Goal: Task Accomplishment & Management: Manage account settings

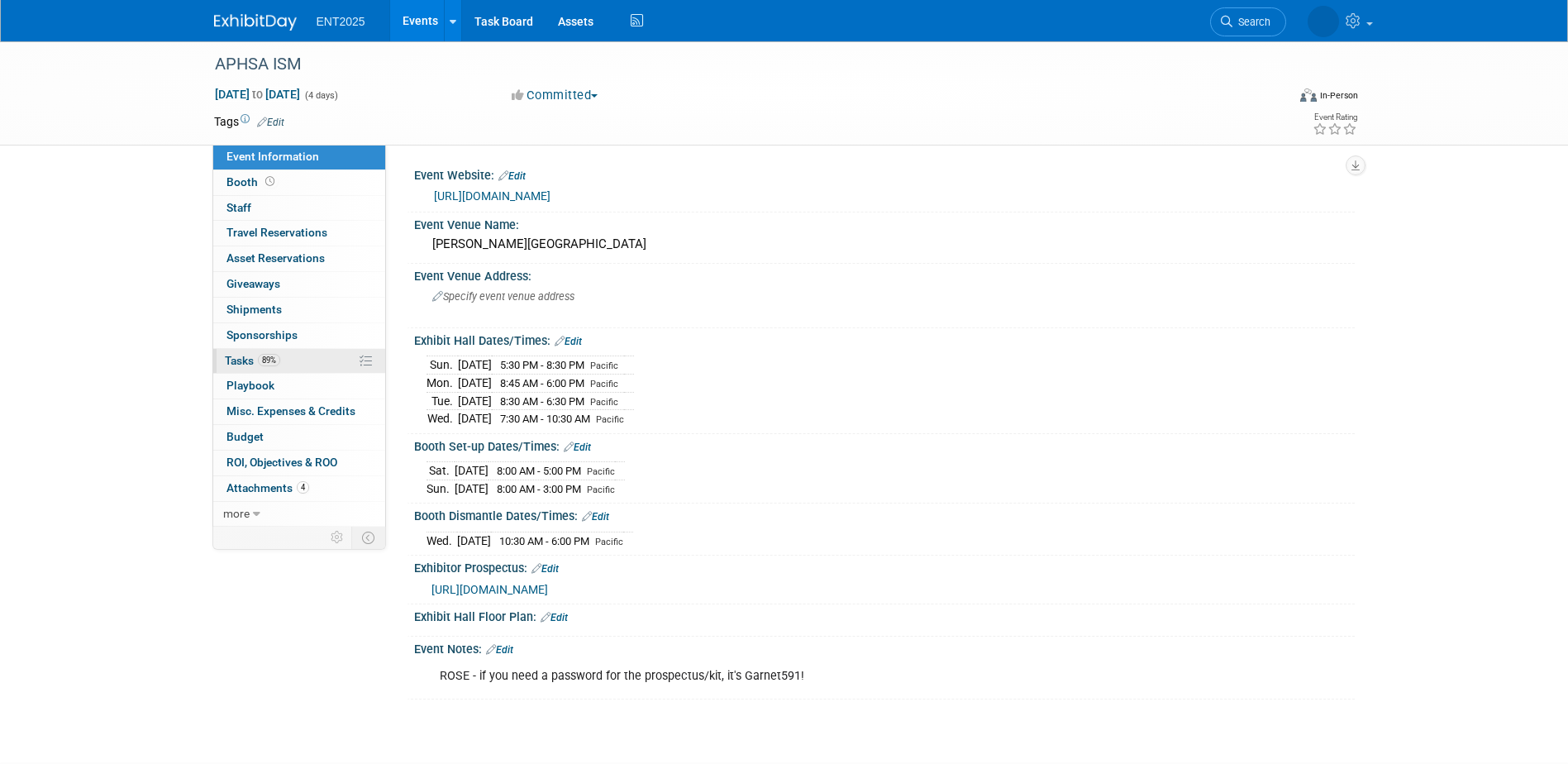
click at [330, 360] on link "89% Tasks 89%" at bounding box center [298, 361] width 172 height 25
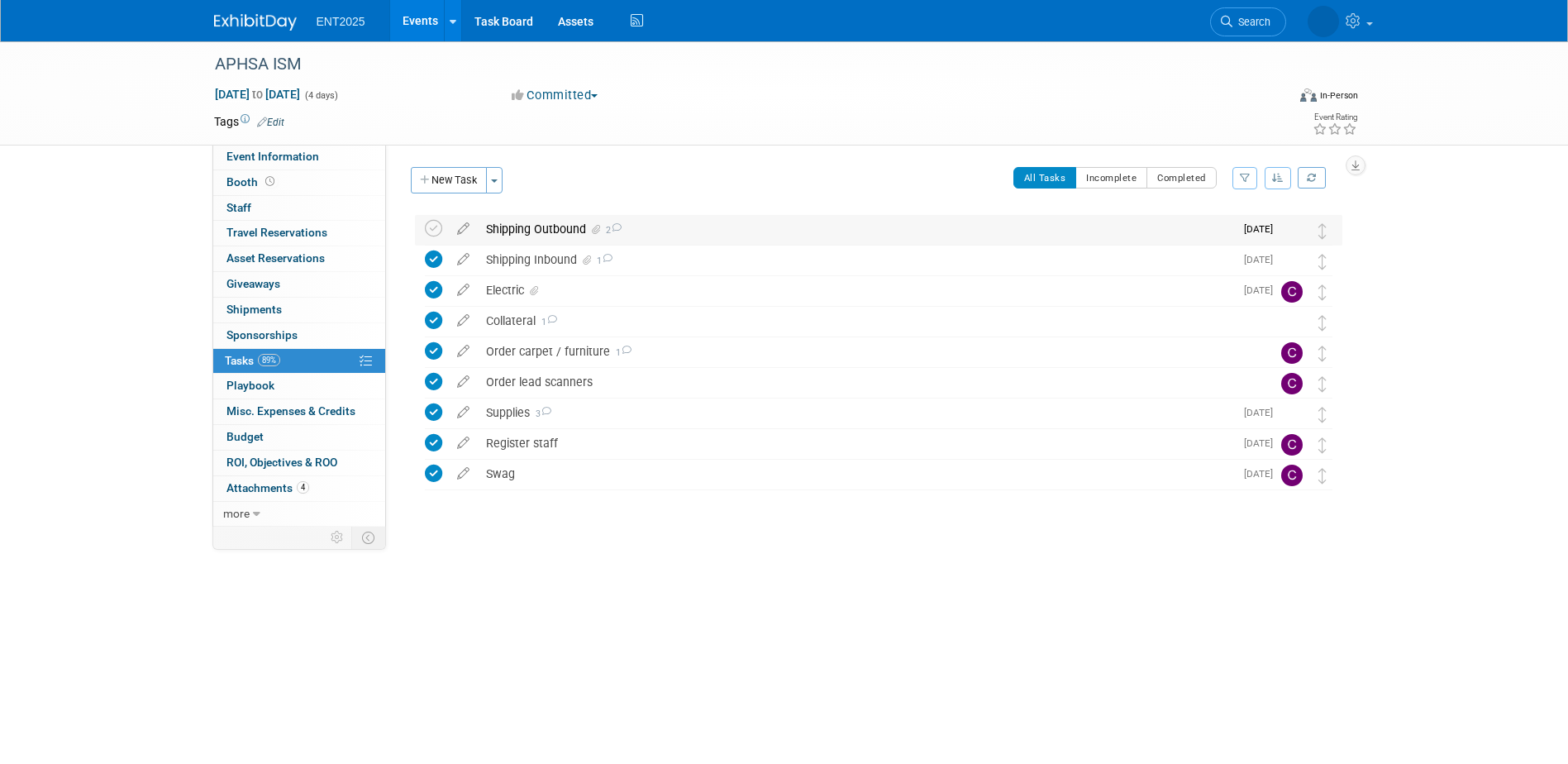
click at [529, 231] on div "Shipping Outbound 2" at bounding box center [855, 228] width 756 height 28
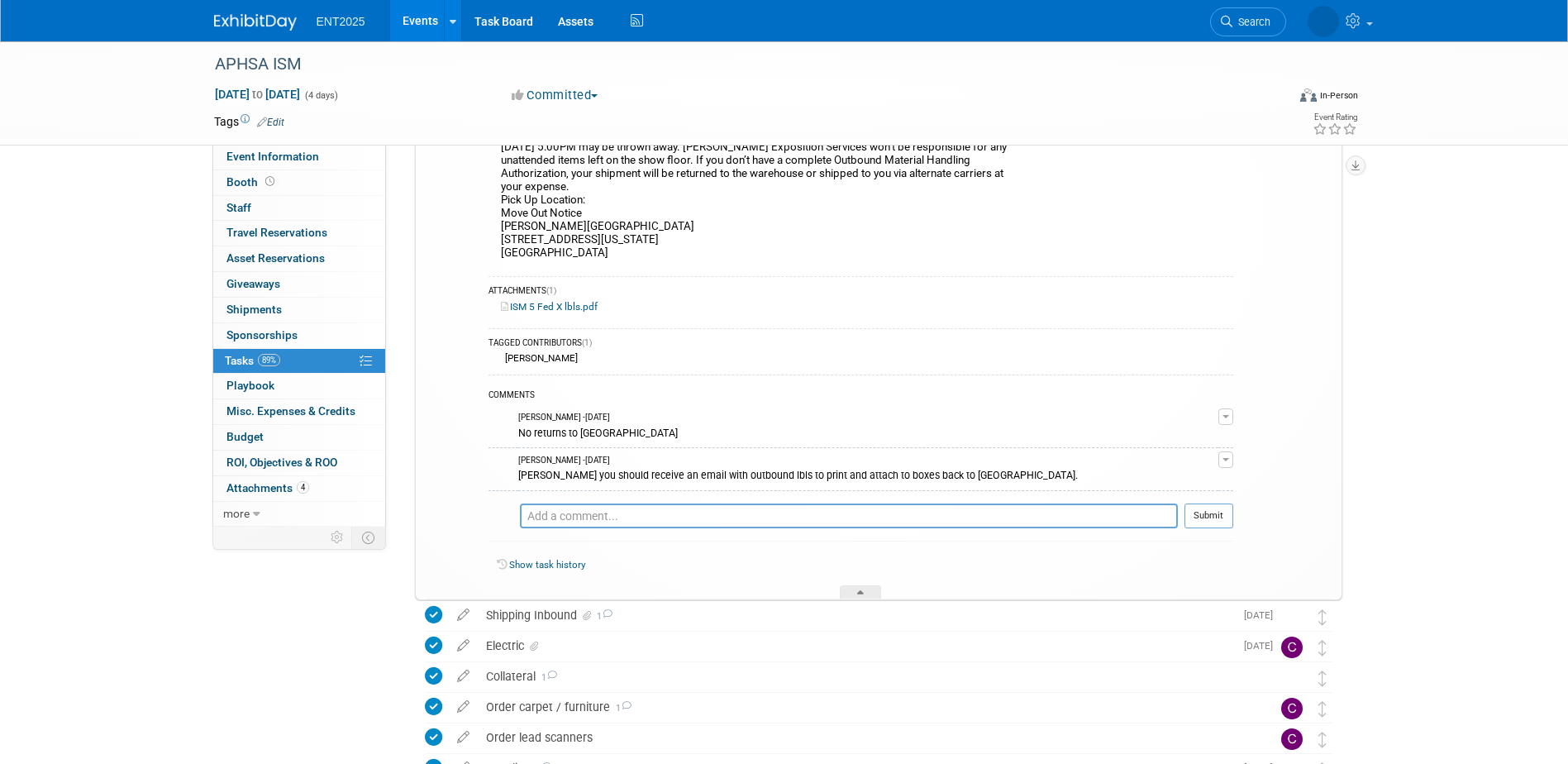
scroll to position [413, 0]
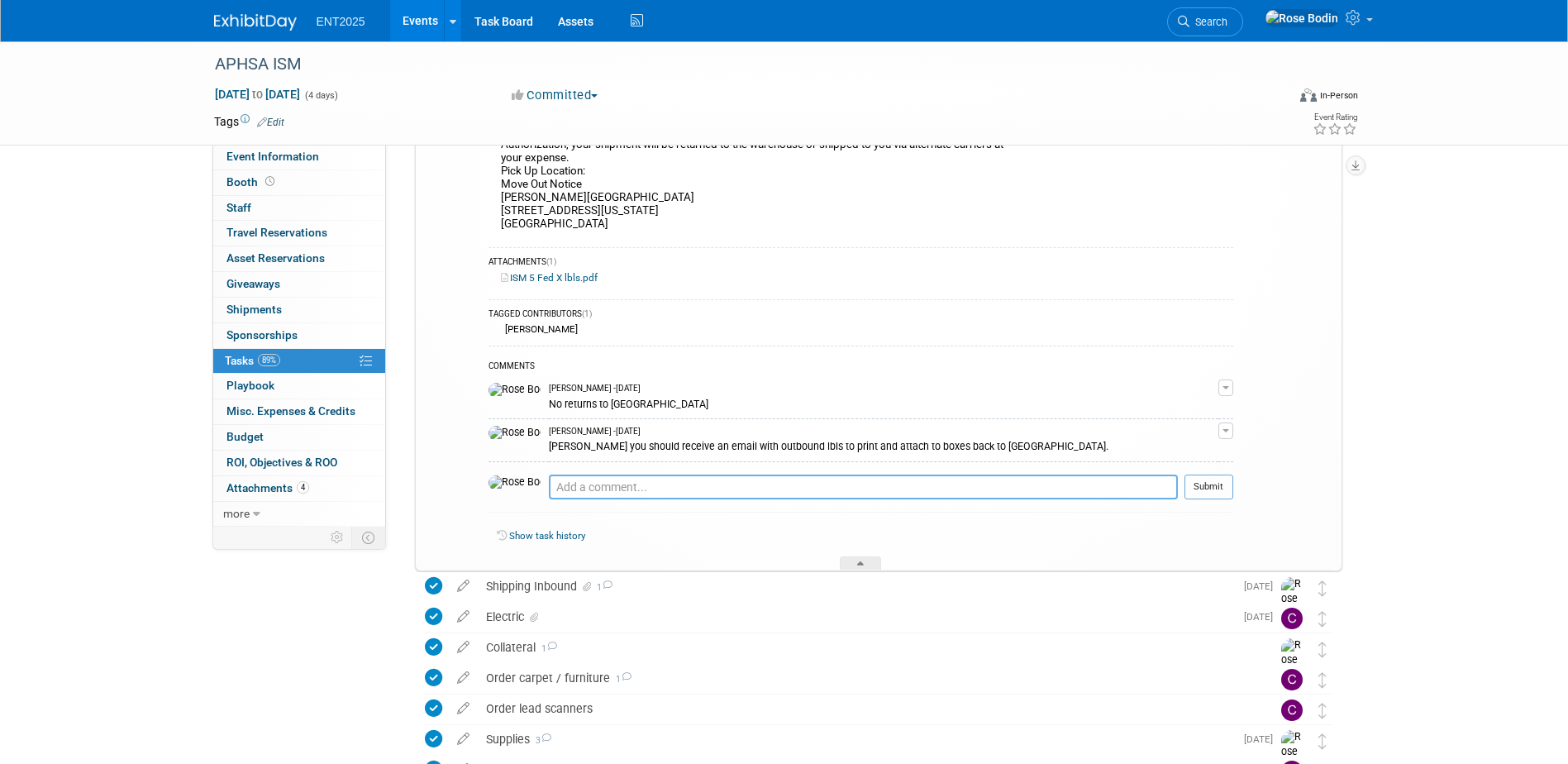
click at [653, 487] on textarea at bounding box center [864, 487] width 629 height 25
type textarea "Fed X pick up scheduled."
click at [1192, 487] on button "Submit" at bounding box center [1209, 487] width 49 height 25
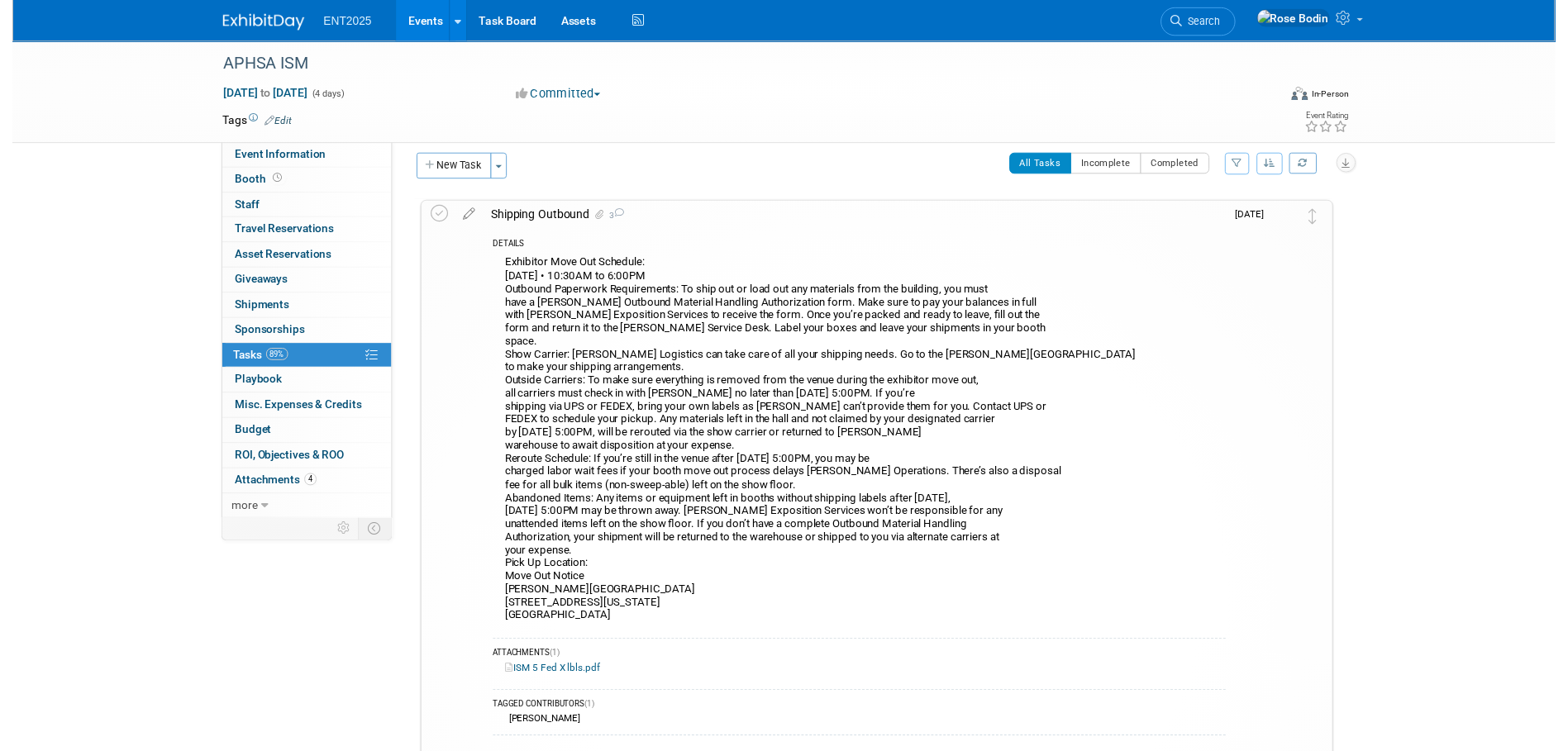
scroll to position [0, 0]
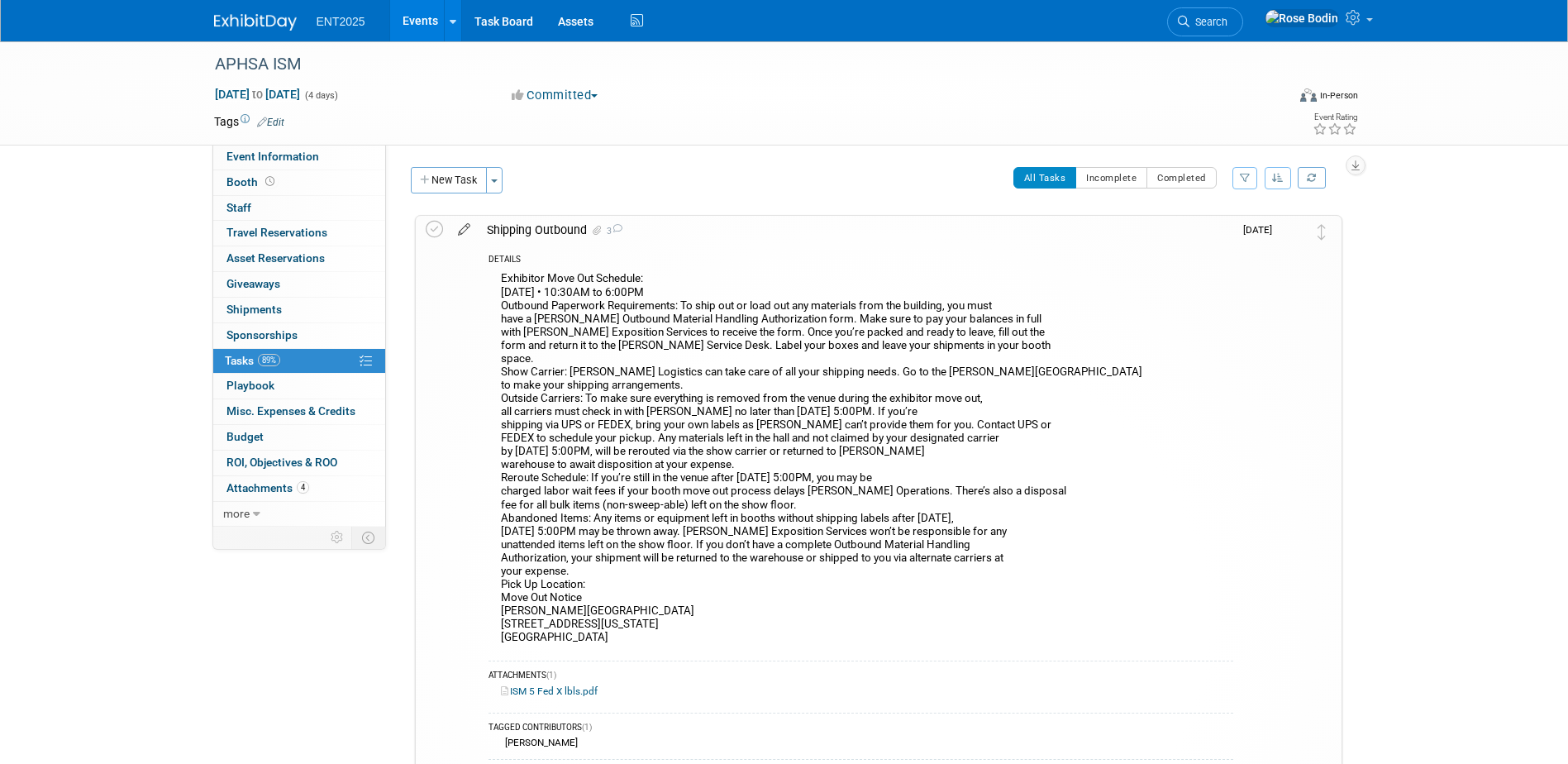
click at [463, 228] on icon at bounding box center [464, 226] width 29 height 21
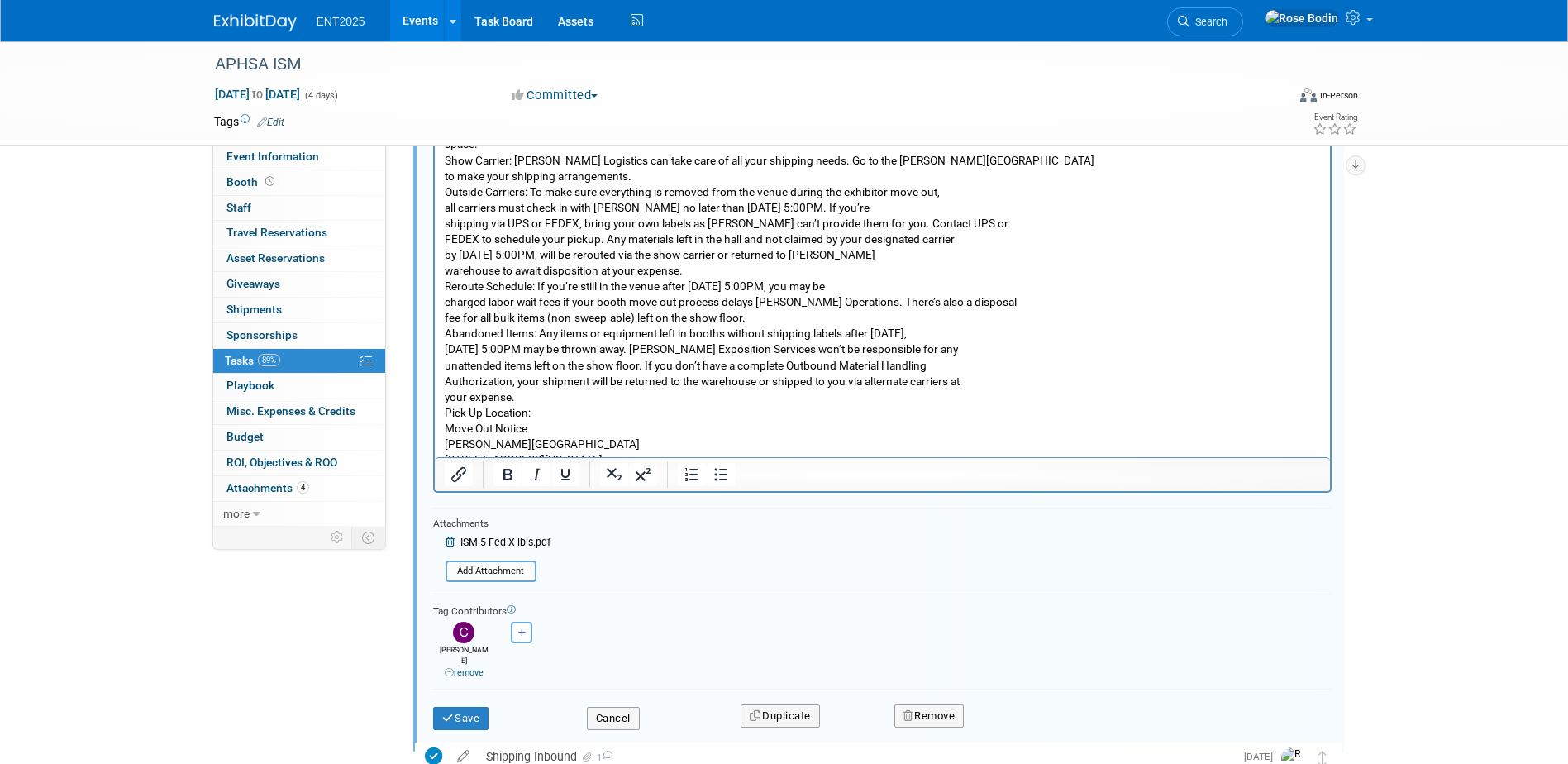
scroll to position [579, 0]
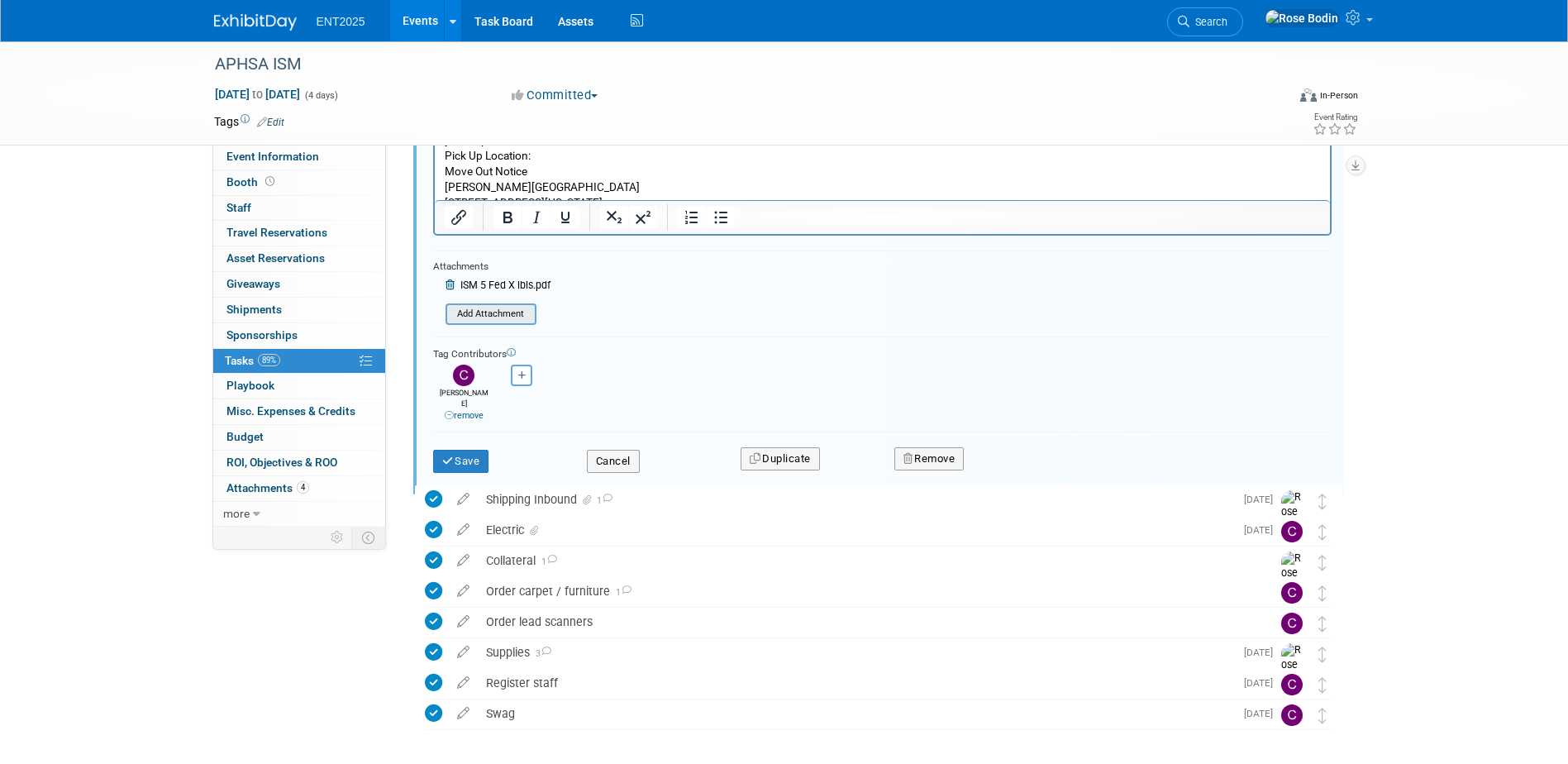
click at [484, 312] on input "file" at bounding box center [450, 314] width 169 height 18
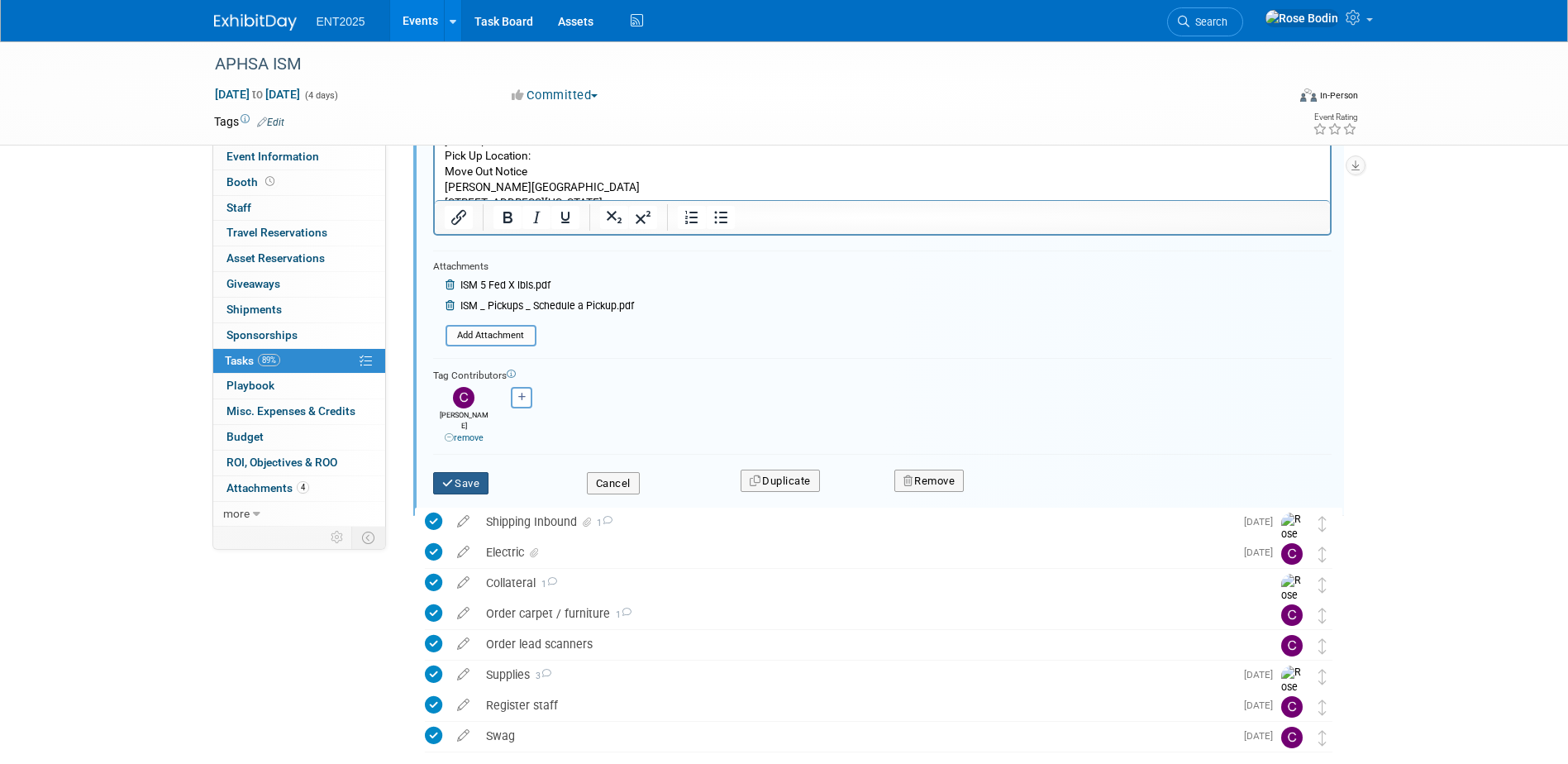
click at [466, 472] on button "Save" at bounding box center [461, 484] width 57 height 23
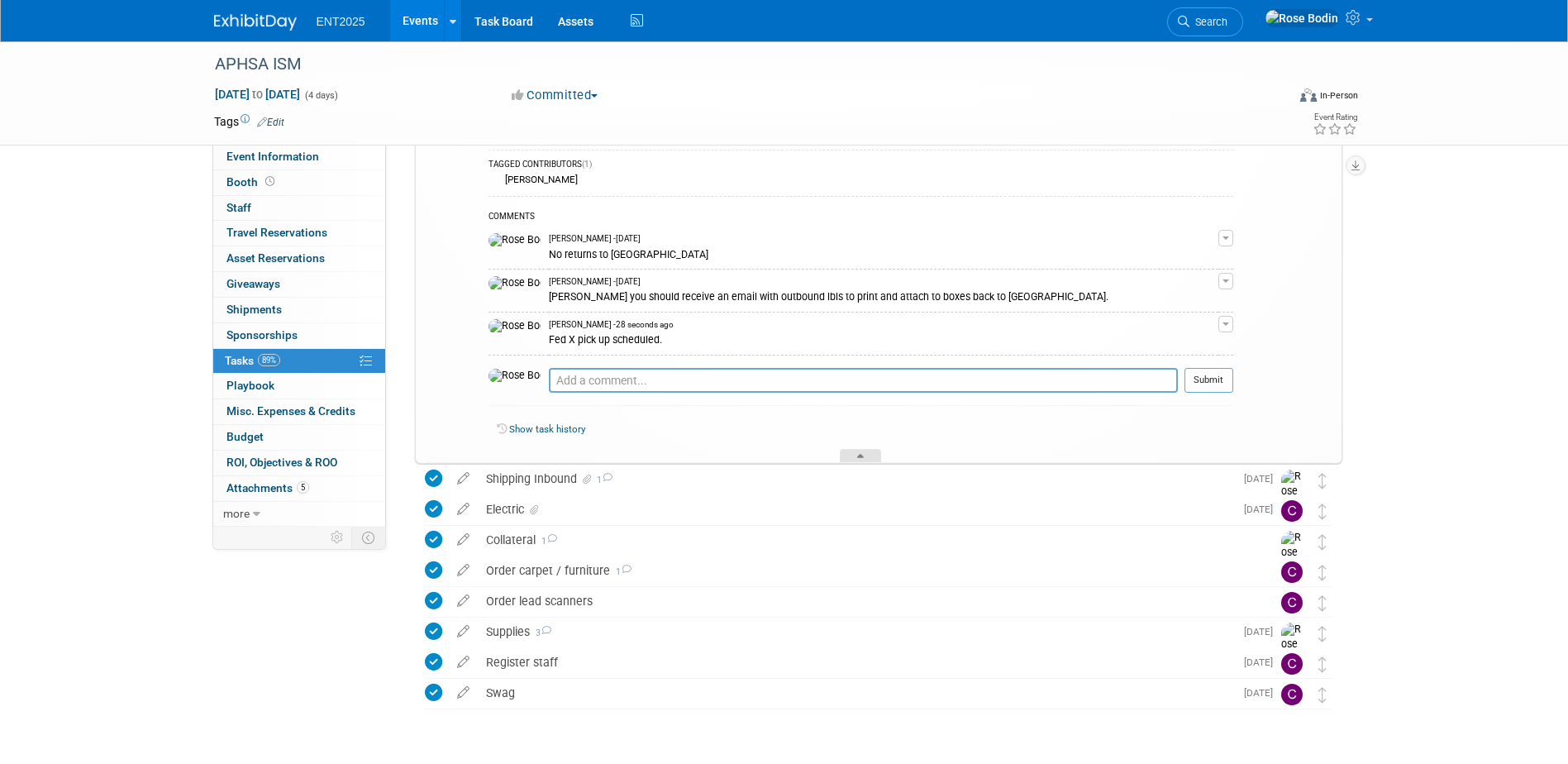
click at [860, 458] on icon at bounding box center [860, 458] width 6 height 10
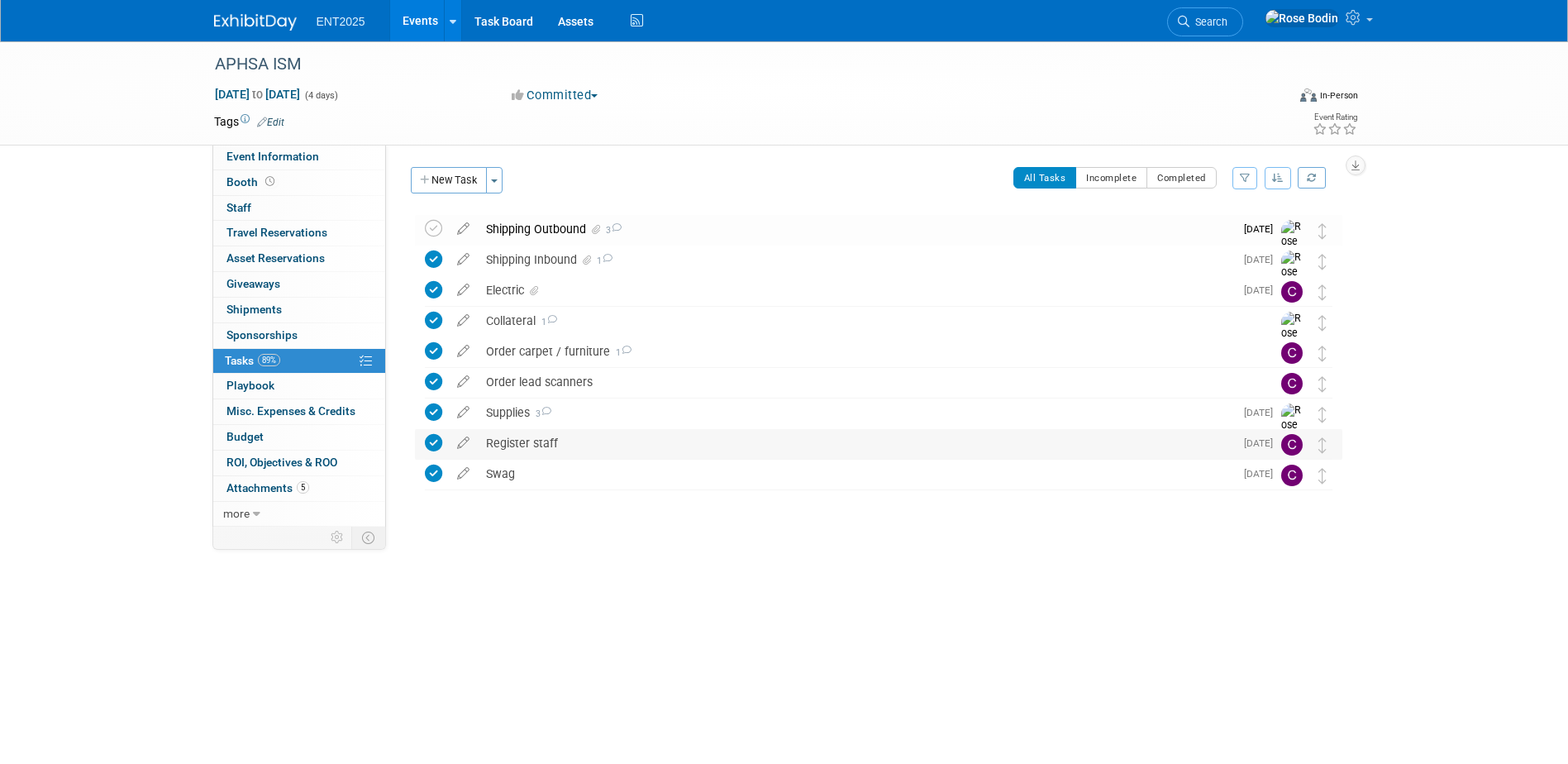
scroll to position [0, 0]
click at [435, 229] on icon at bounding box center [433, 228] width 17 height 17
click at [419, 16] on link "Events" at bounding box center [420, 21] width 60 height 41
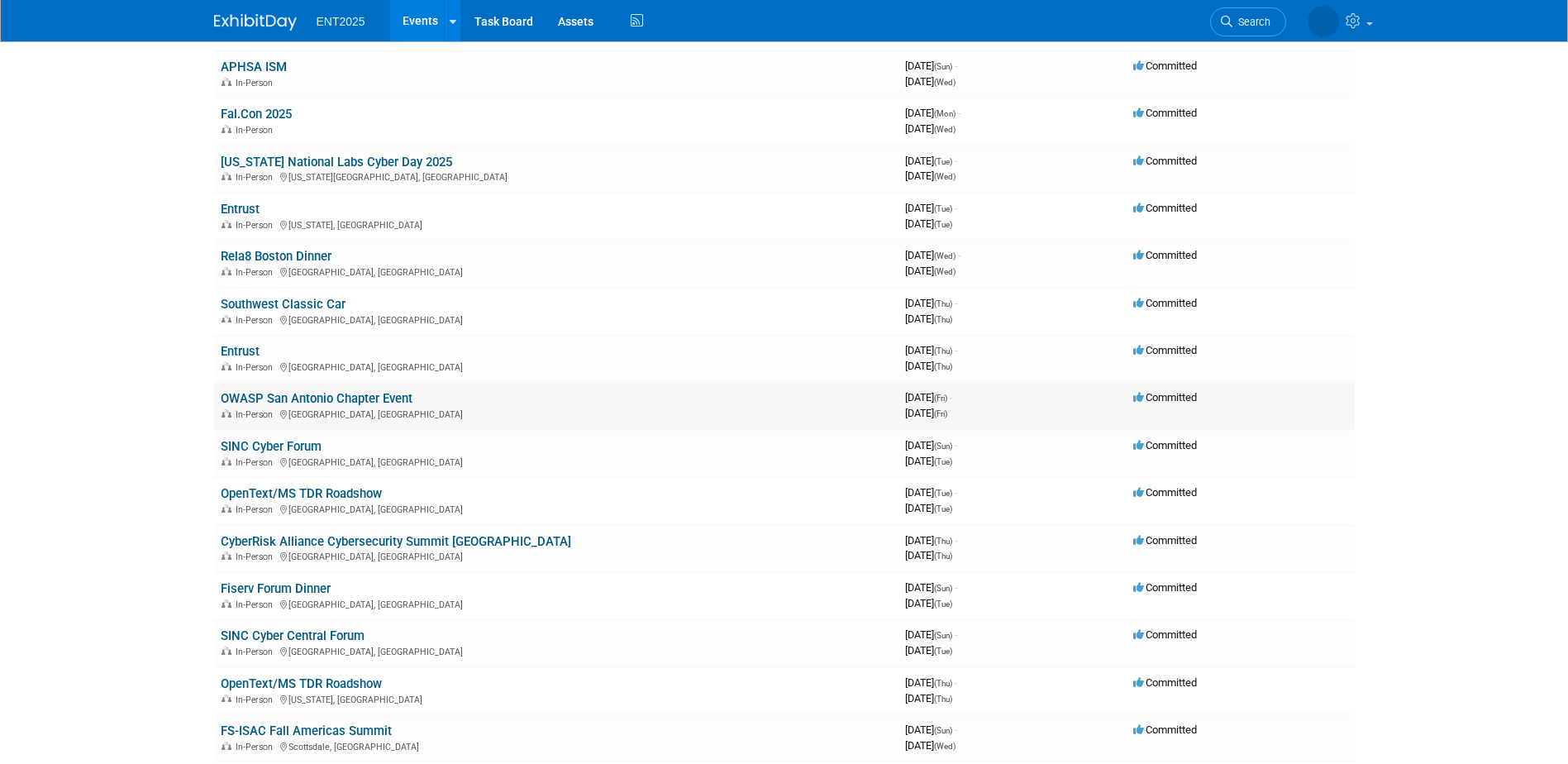
scroll to position [165, 0]
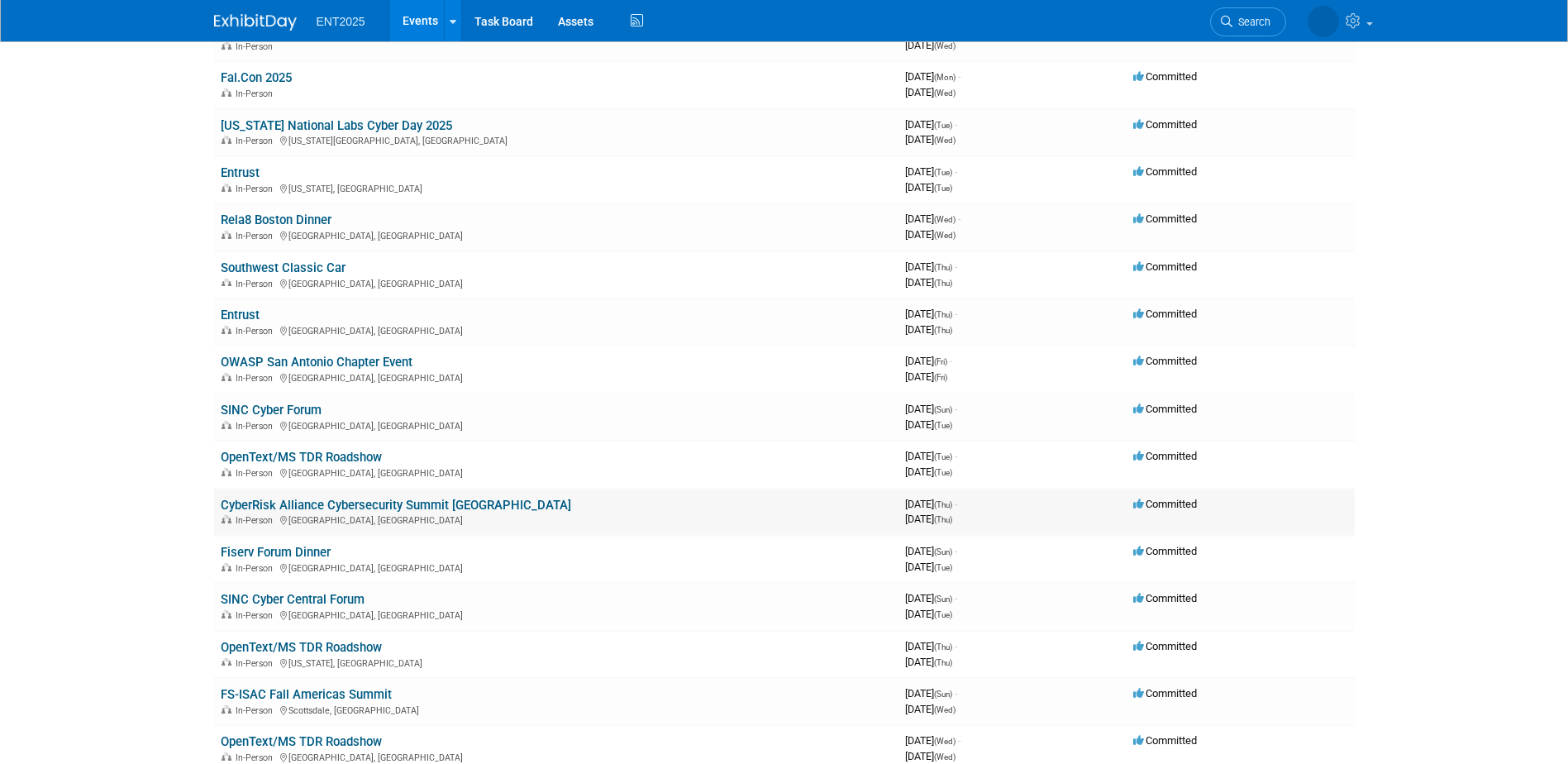
click at [545, 502] on td "CyberRisk Alliance Cybersecurity Summit [GEOGRAPHIC_DATA] In-Person [GEOGRAPHIC…" at bounding box center [555, 512] width 684 height 47
click at [479, 504] on link "CyberRisk Alliance Cybersecurity Summit [GEOGRAPHIC_DATA]" at bounding box center [396, 505] width 350 height 15
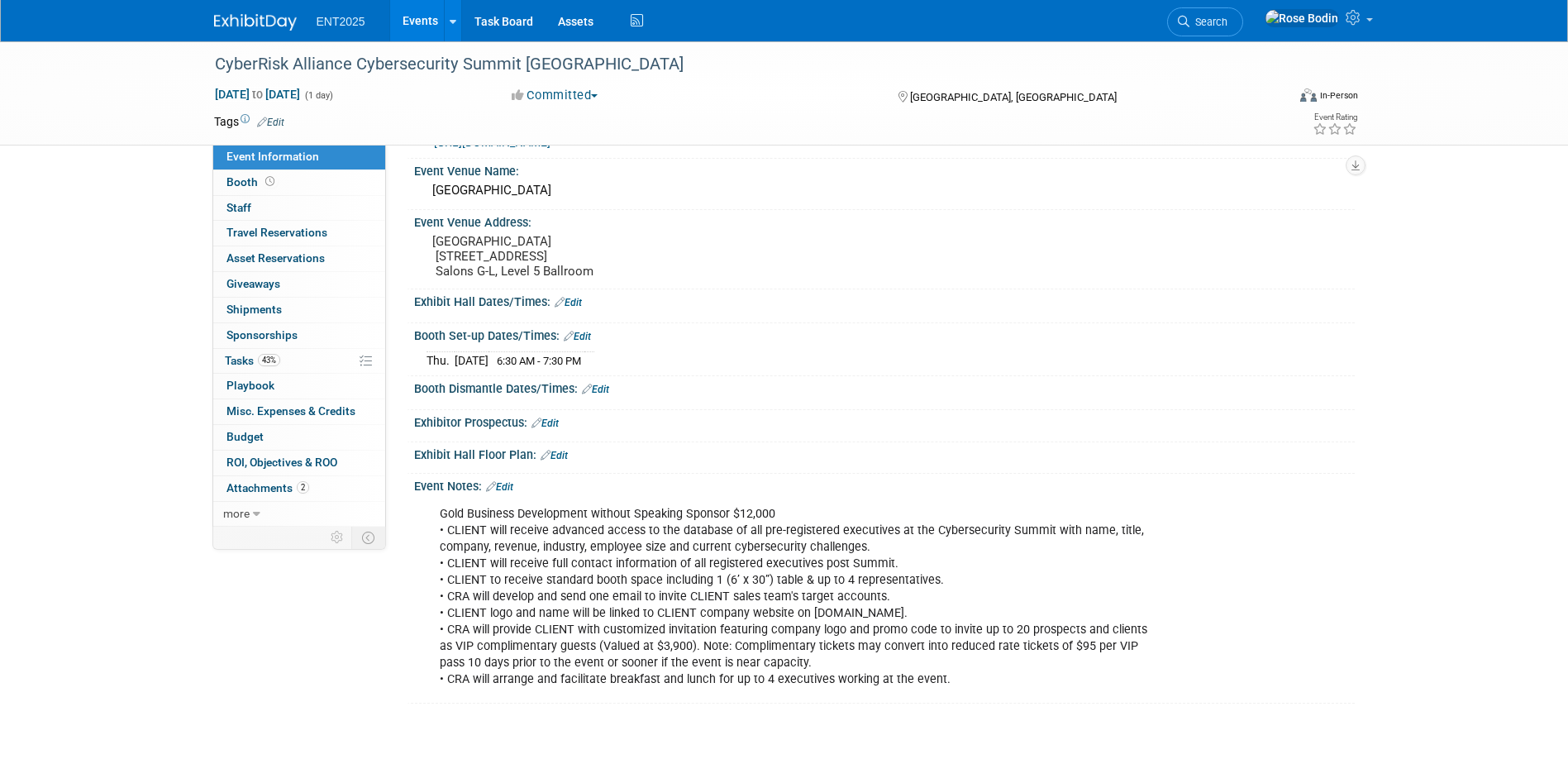
scroll to position [83, 0]
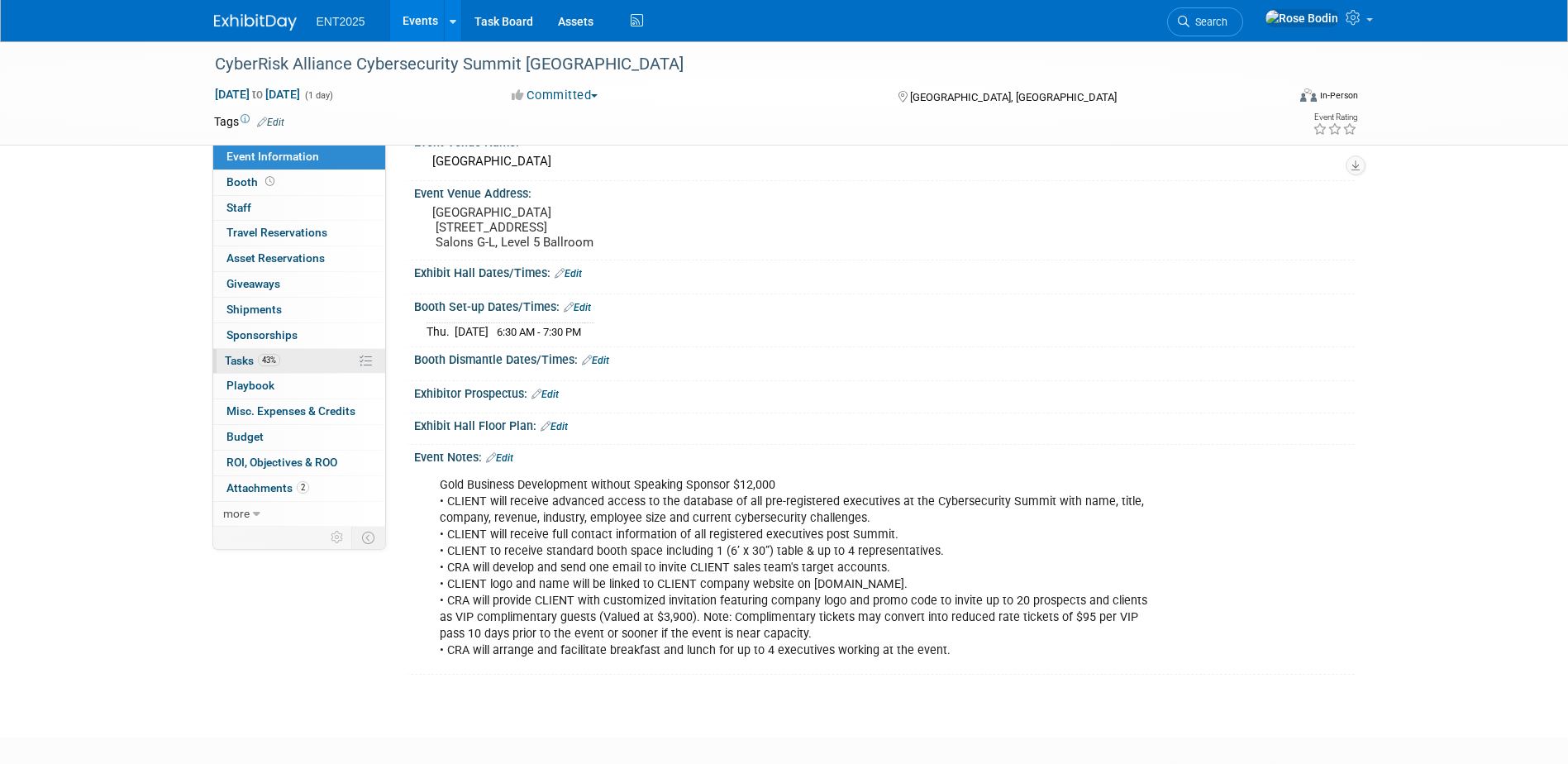
click at [320, 363] on link "43% Tasks 43%" at bounding box center [298, 361] width 172 height 25
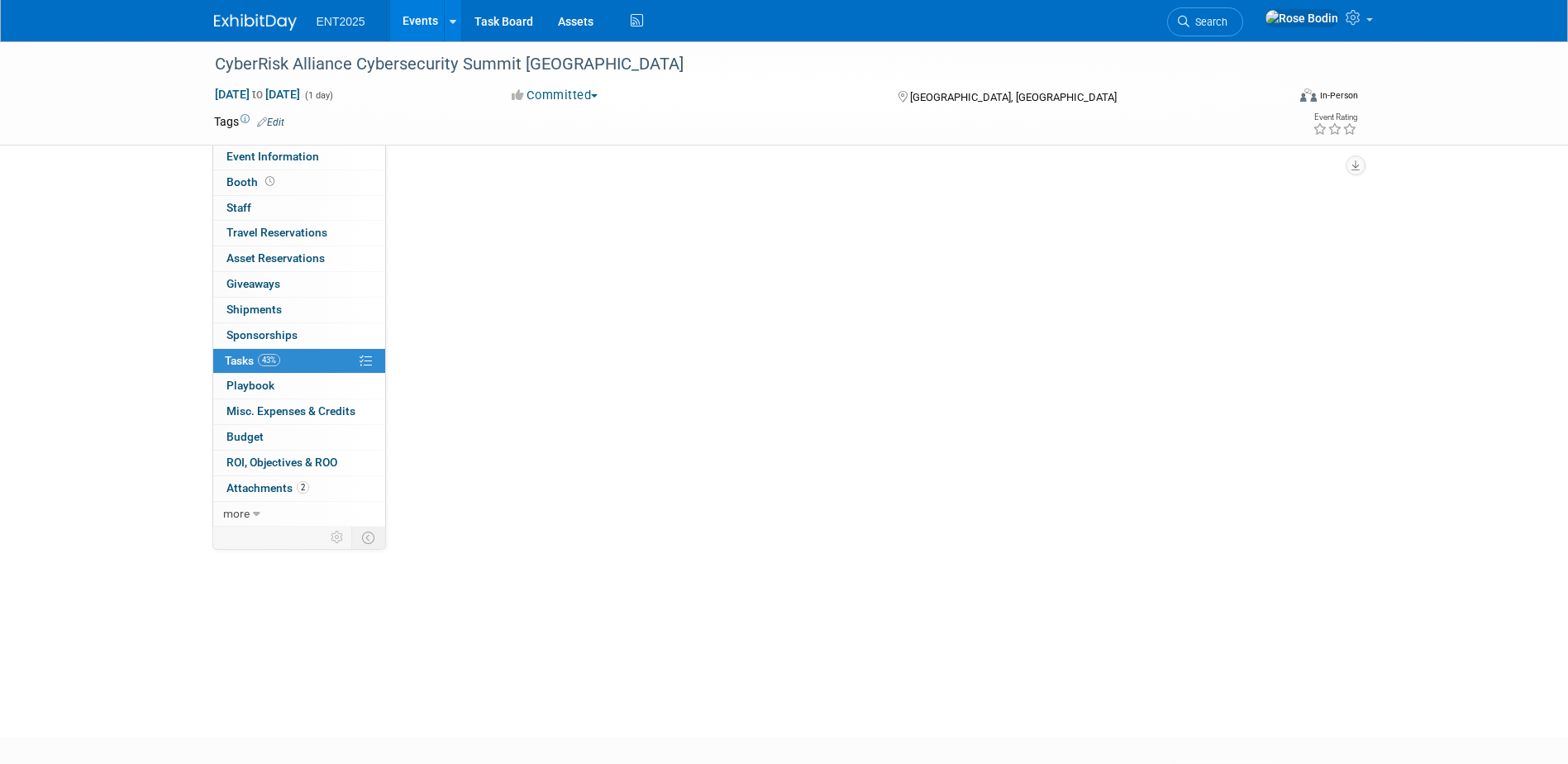
scroll to position [0, 0]
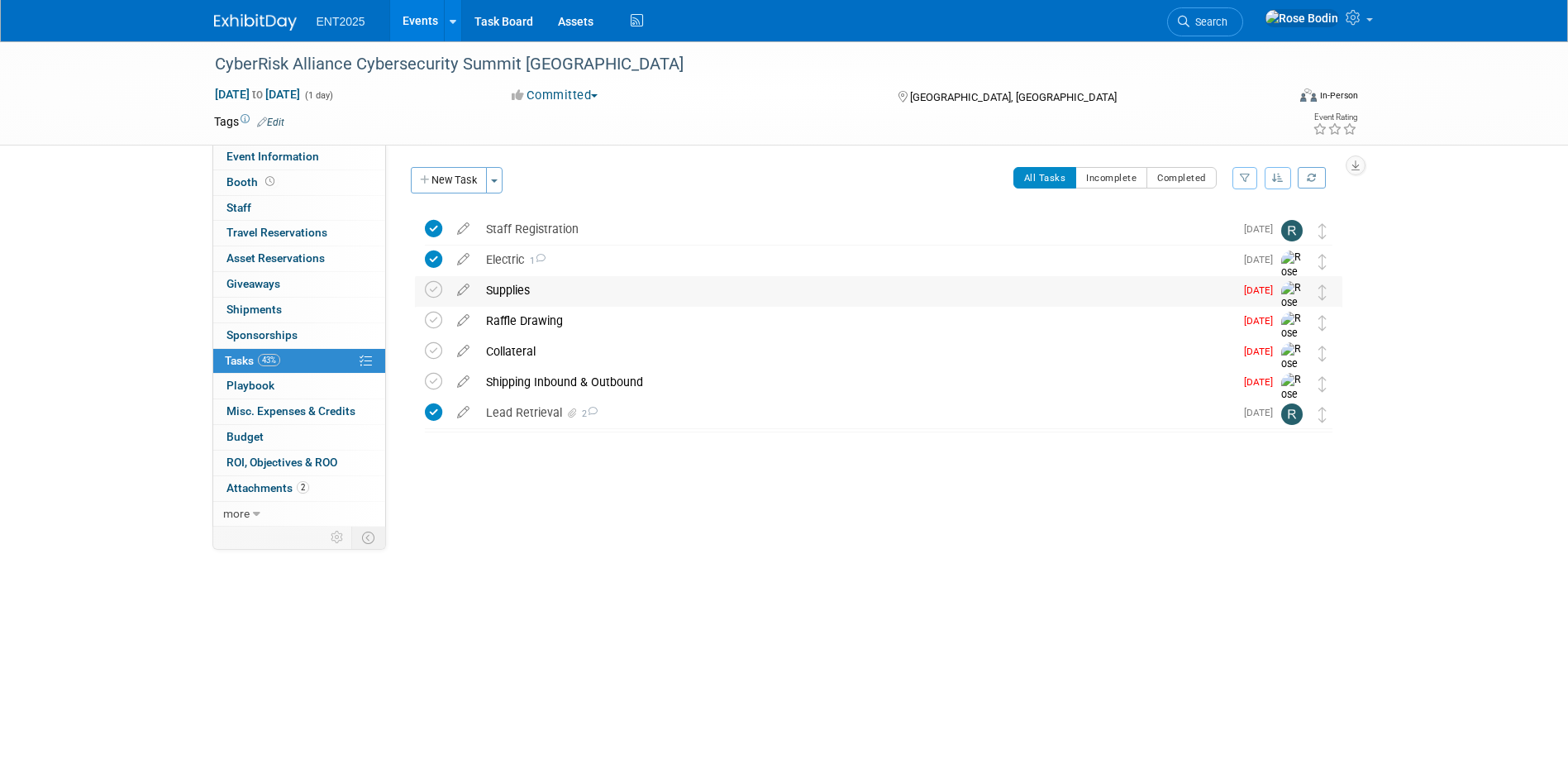
click at [614, 288] on div "Supplies" at bounding box center [855, 289] width 756 height 28
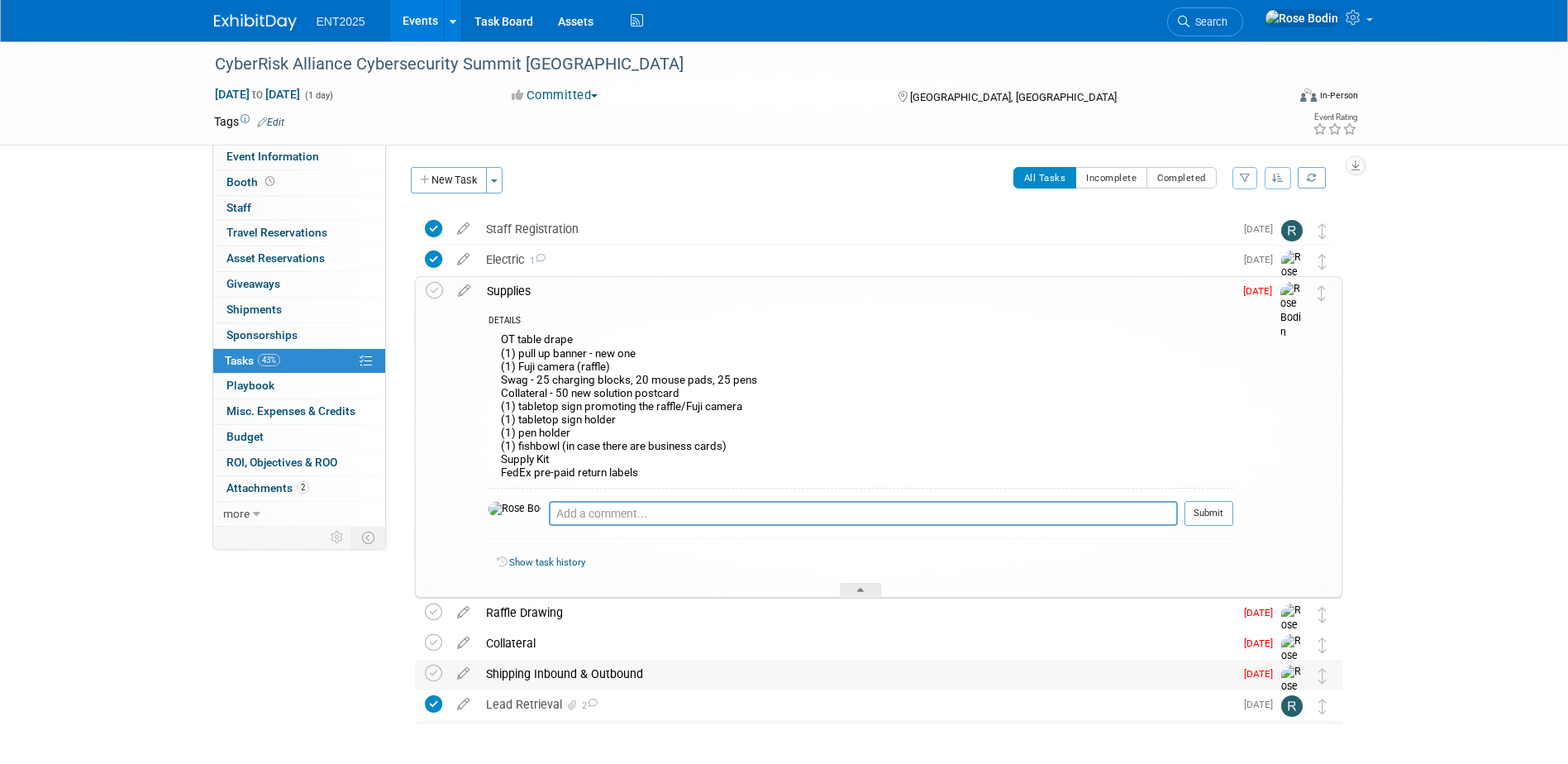
click at [663, 675] on div "Shipping Inbound & Outbound" at bounding box center [855, 673] width 756 height 28
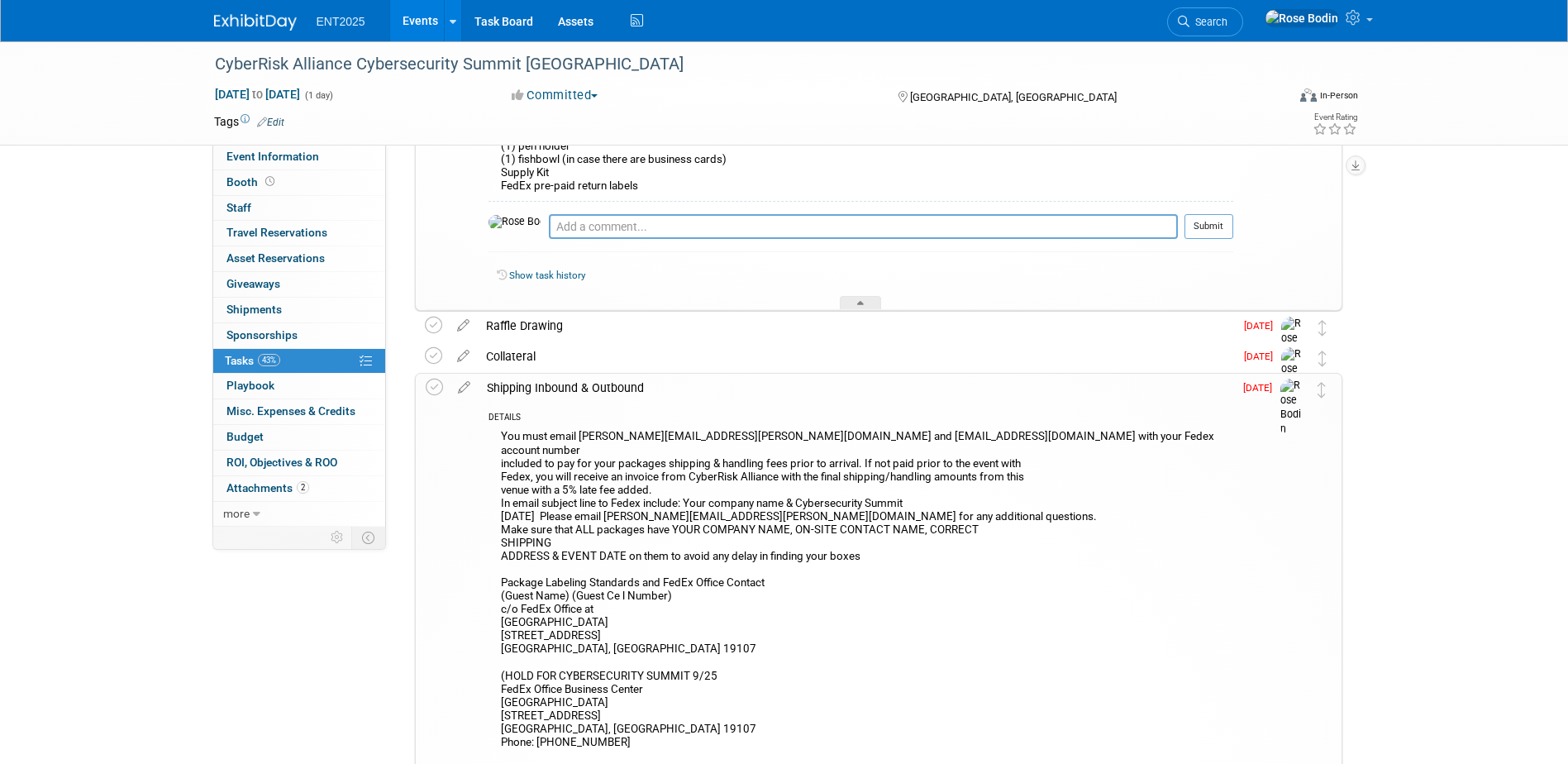
scroll to position [248, 0]
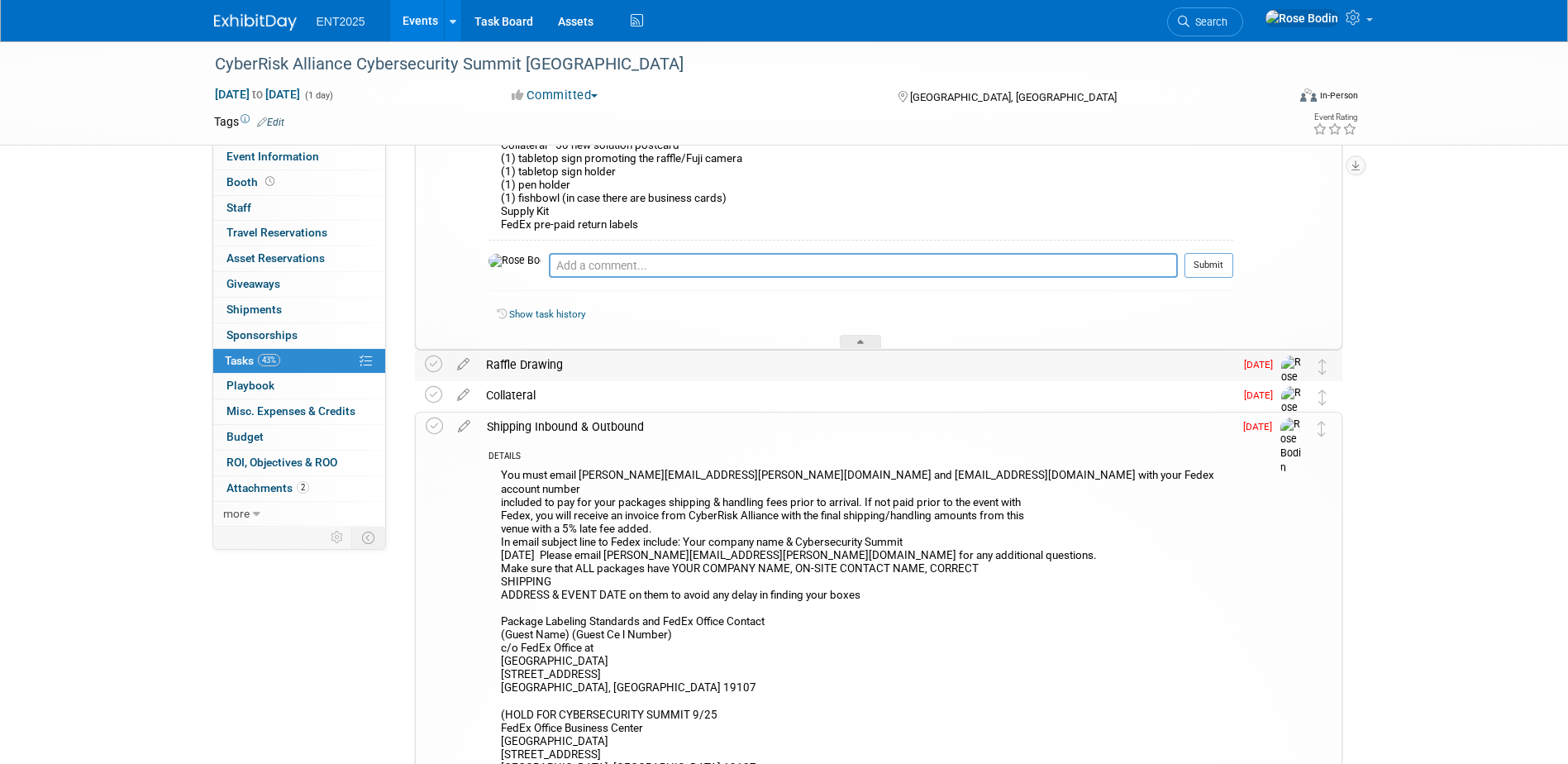
click at [763, 358] on div "Raffle Drawing" at bounding box center [855, 364] width 756 height 28
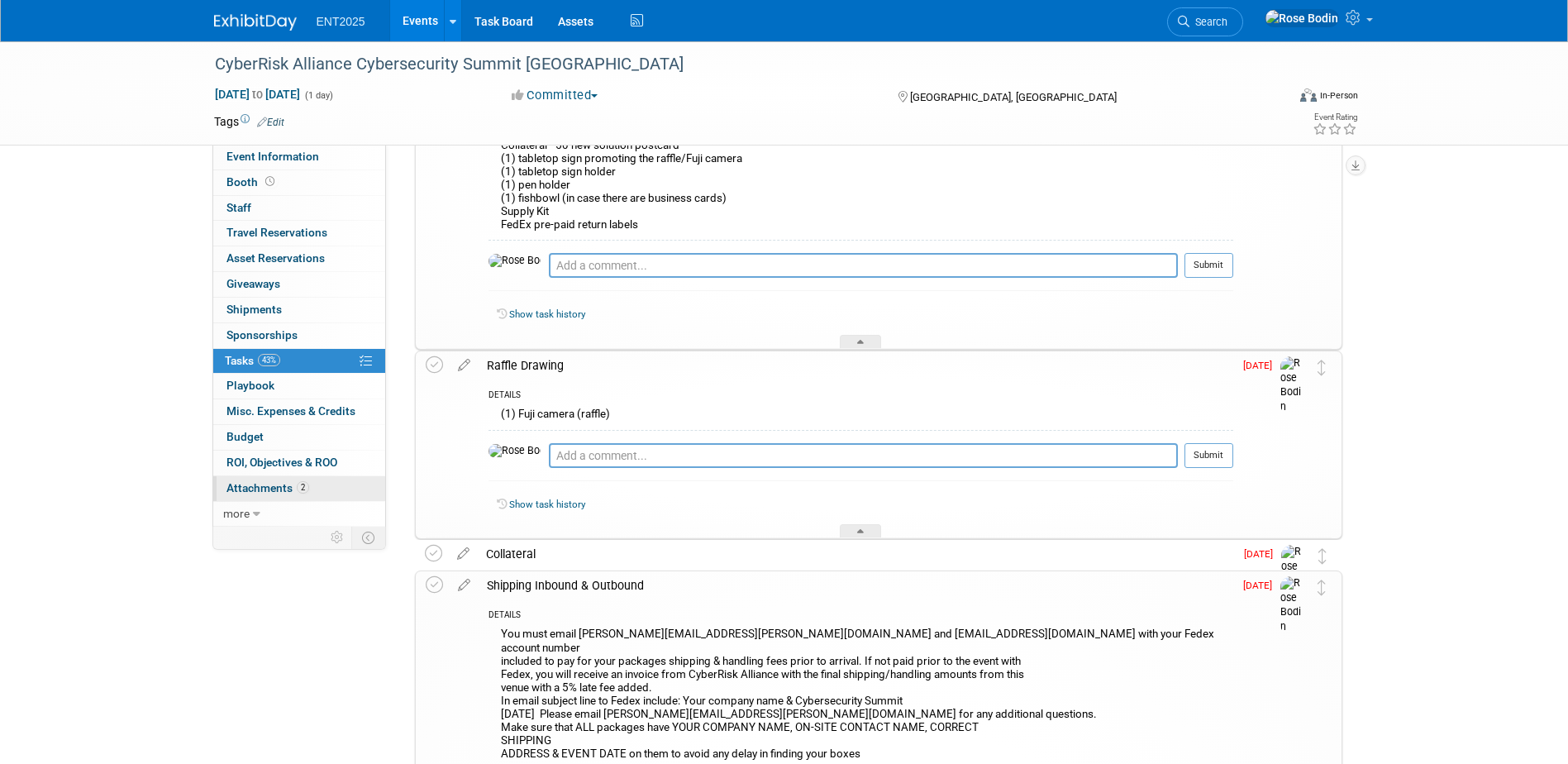
click at [324, 490] on link "2 Attachments 2" at bounding box center [298, 489] width 172 height 25
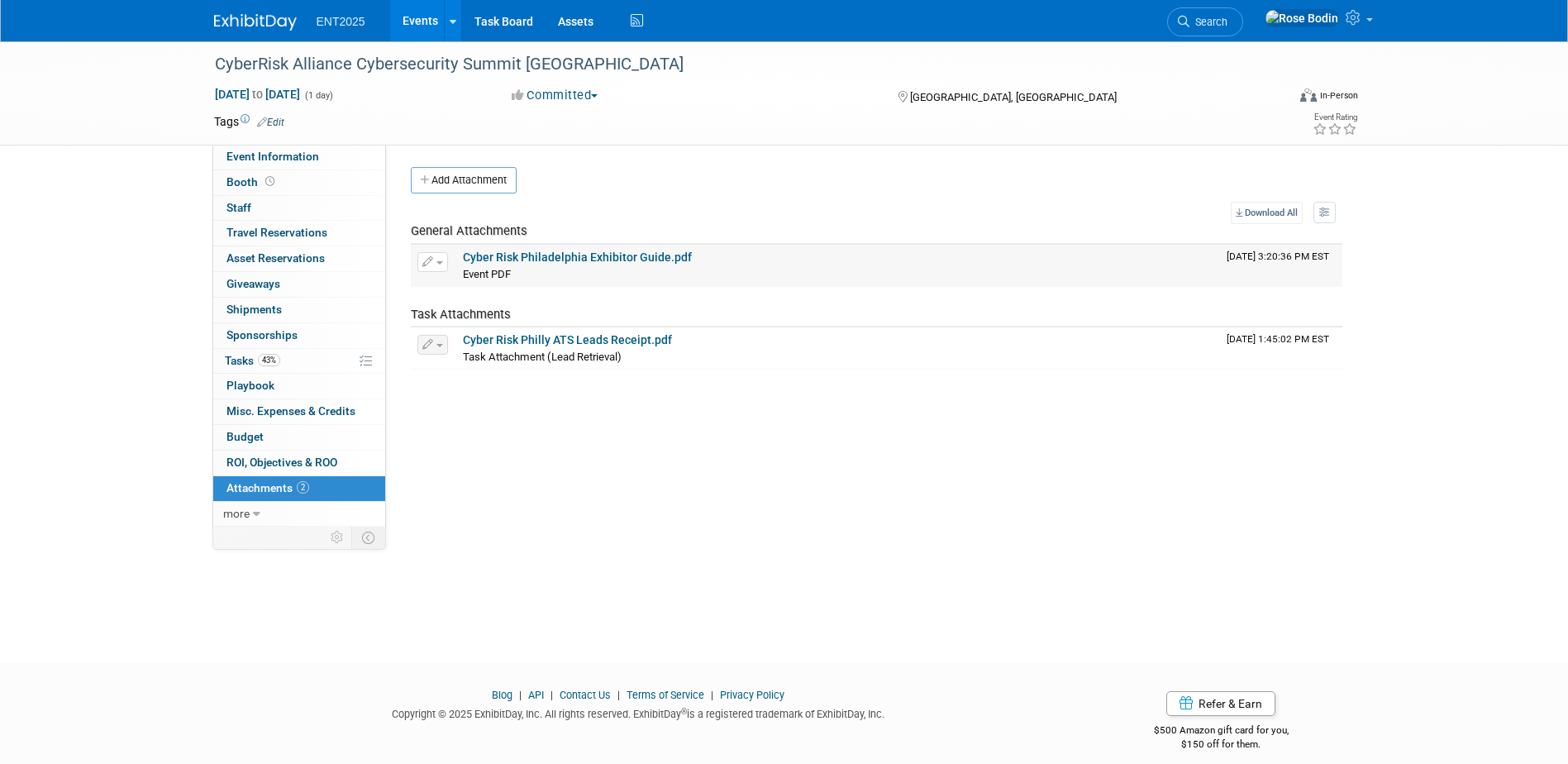
click at [606, 256] on link "Cyber Risk Philadelphia Exhibitor Guide.pdf" at bounding box center [577, 257] width 229 height 13
click at [304, 365] on link "43% Tasks 43%" at bounding box center [298, 361] width 172 height 25
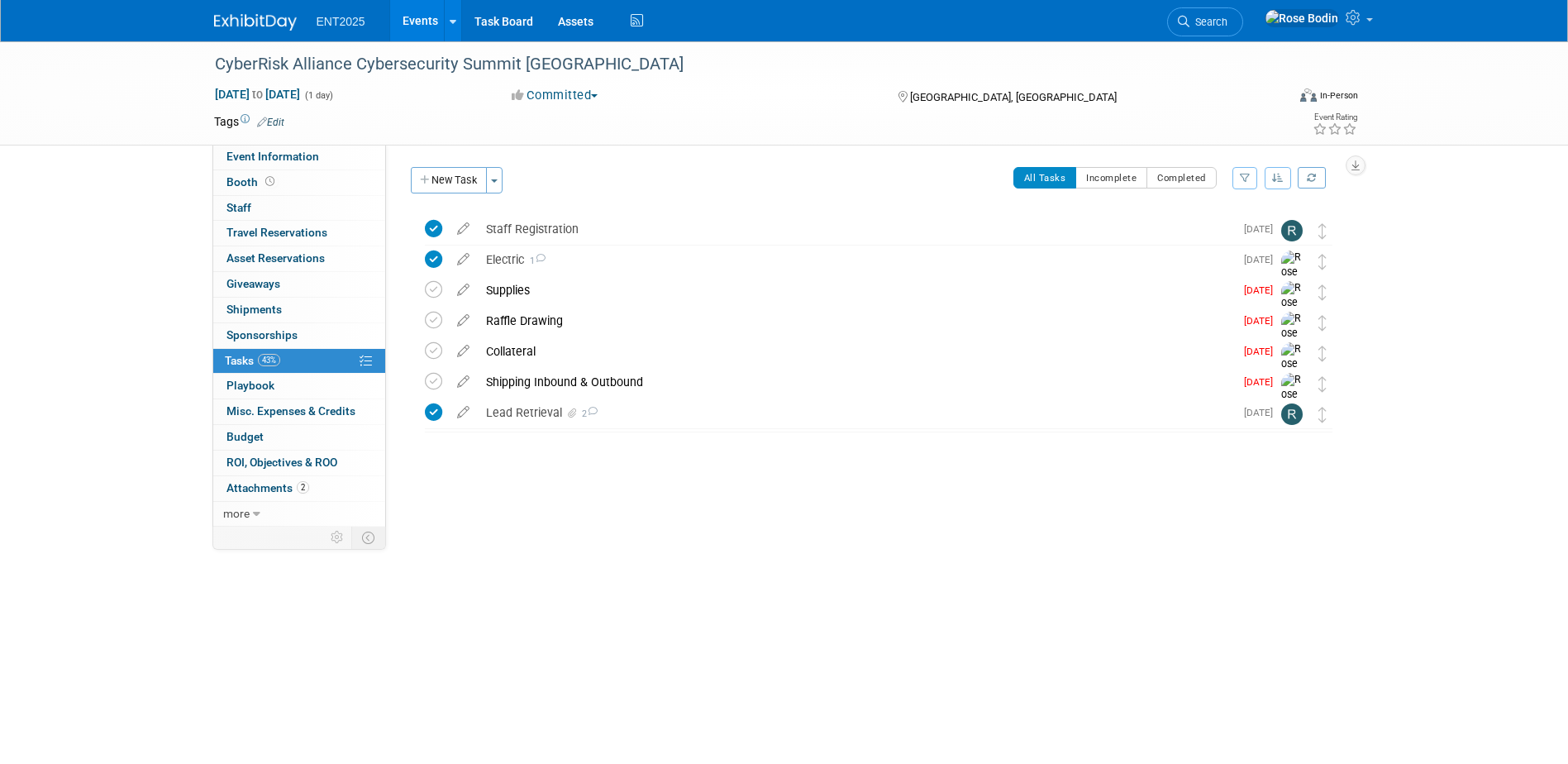
click at [731, 453] on div at bounding box center [873, 445] width 935 height 33
click at [617, 288] on div "Supplies" at bounding box center [855, 289] width 756 height 28
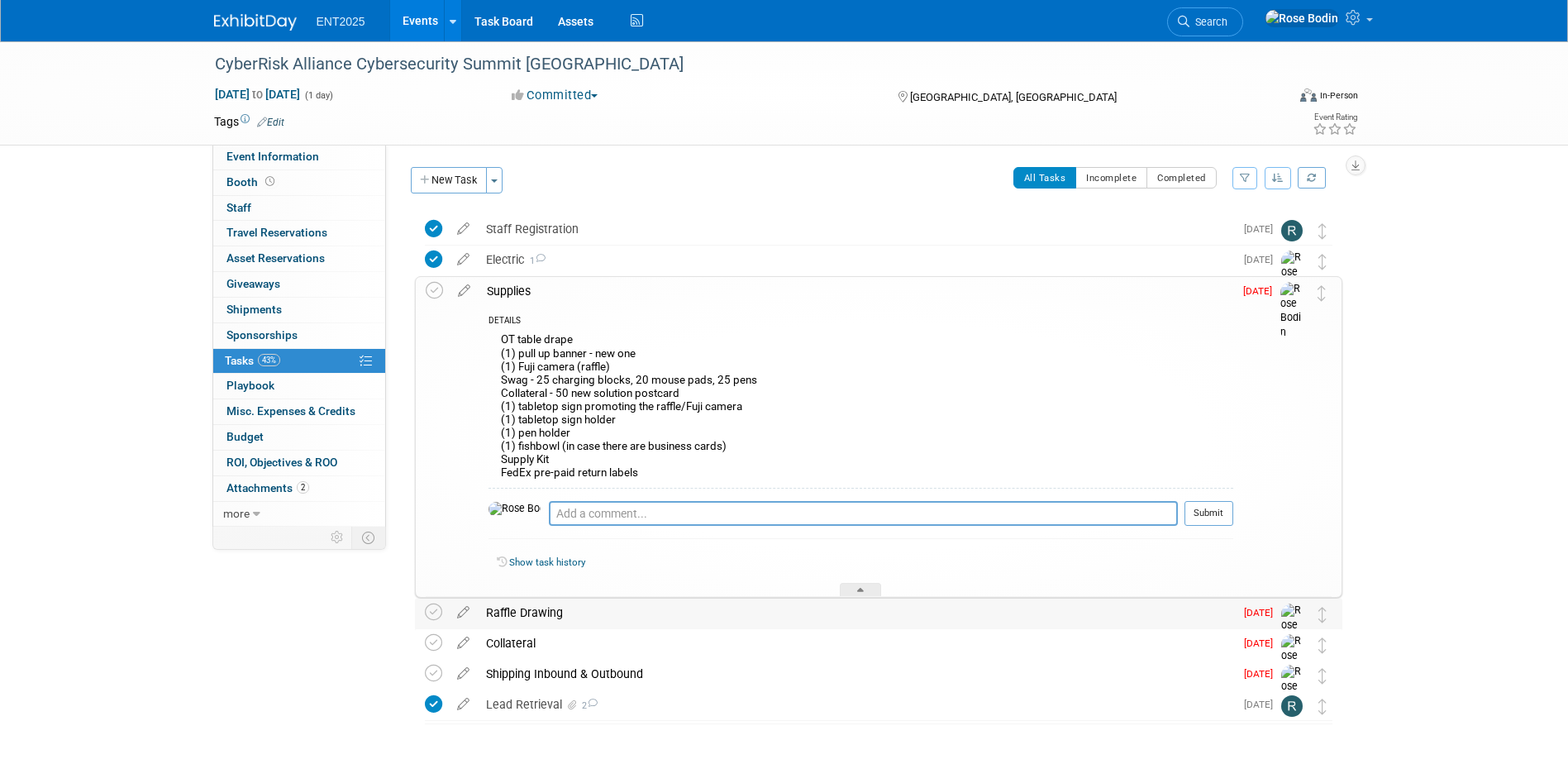
click at [696, 617] on div "Raffle Drawing" at bounding box center [855, 612] width 756 height 28
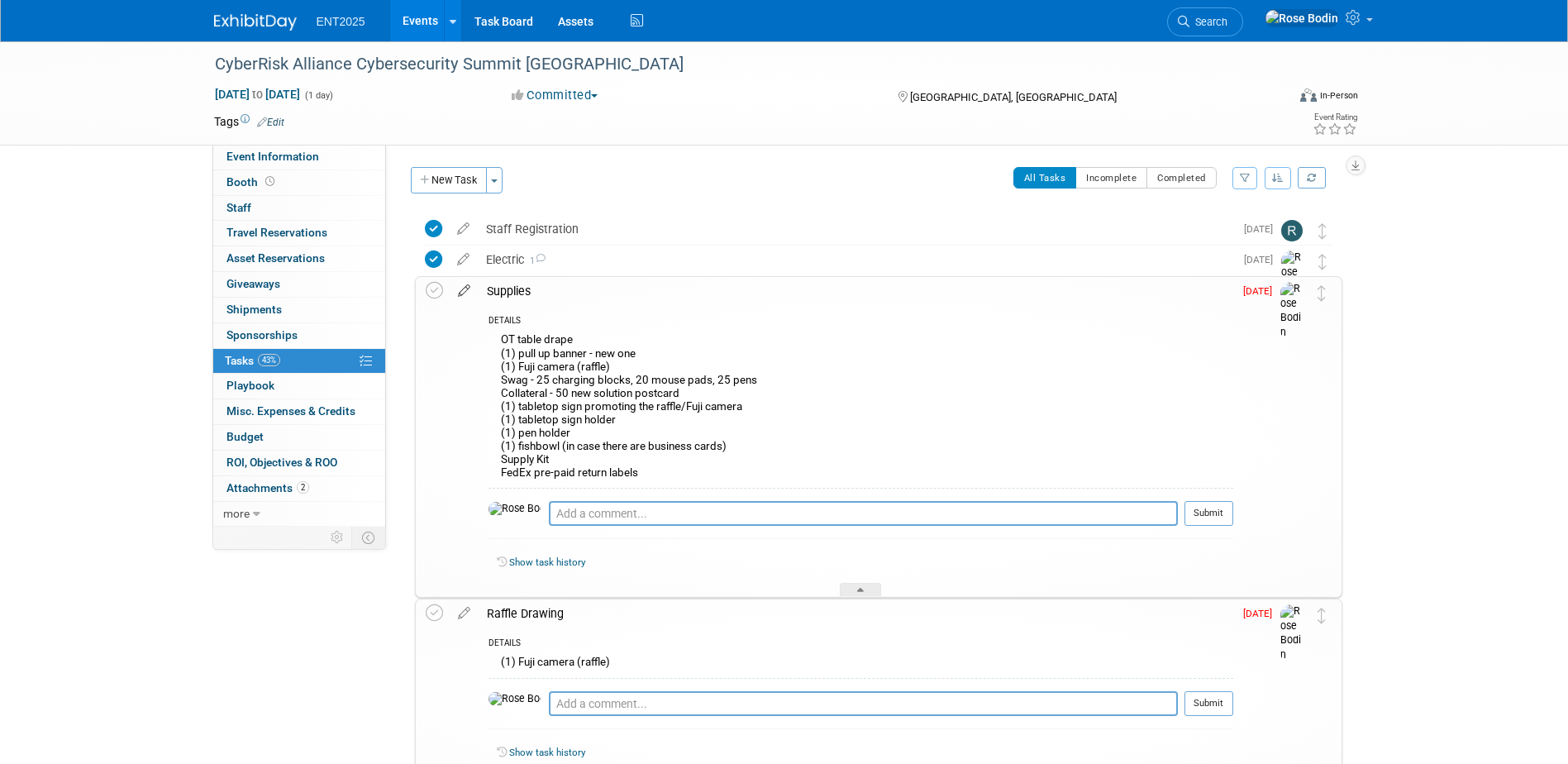
click at [465, 288] on icon at bounding box center [464, 287] width 29 height 21
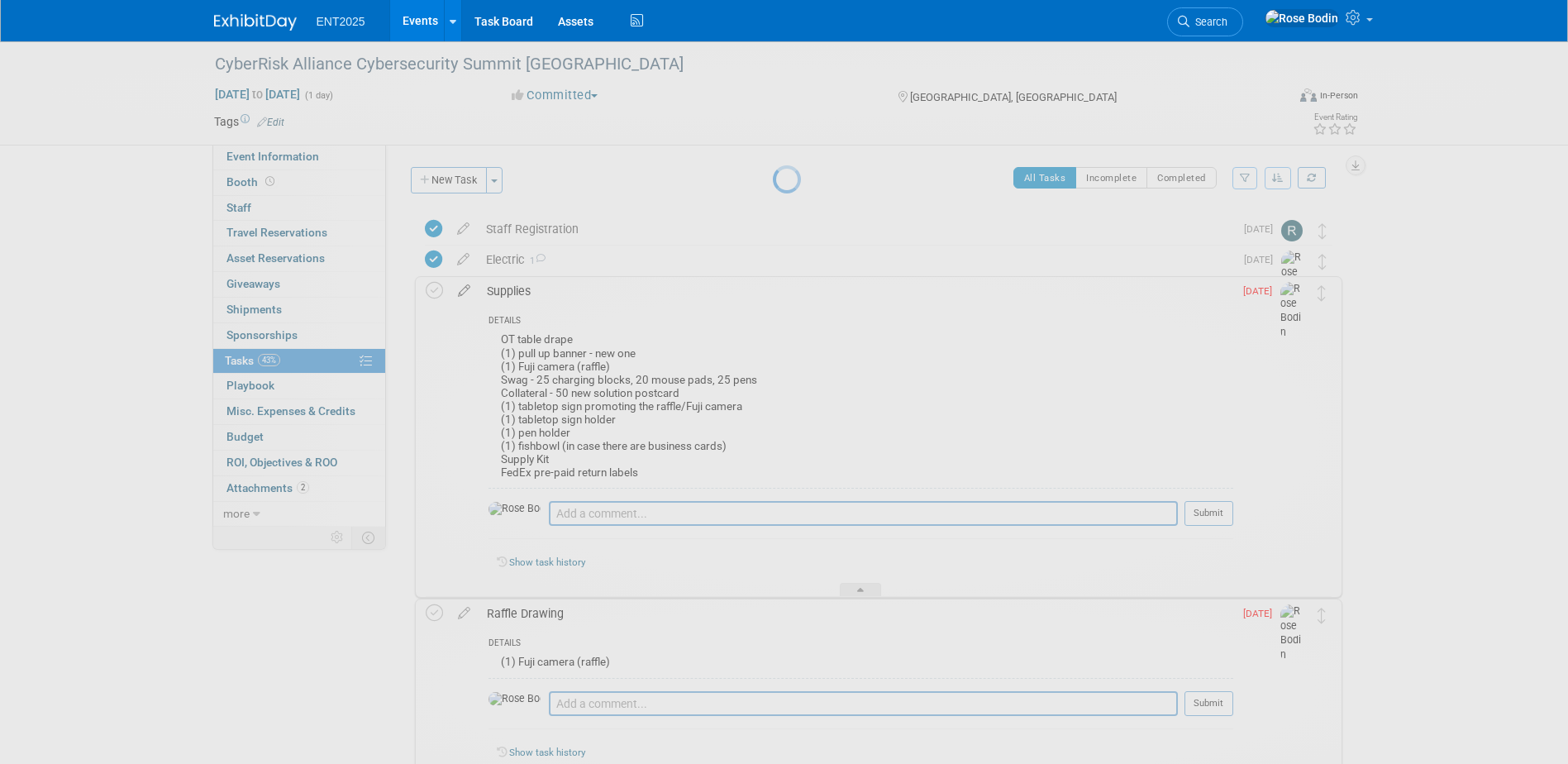
select select "8"
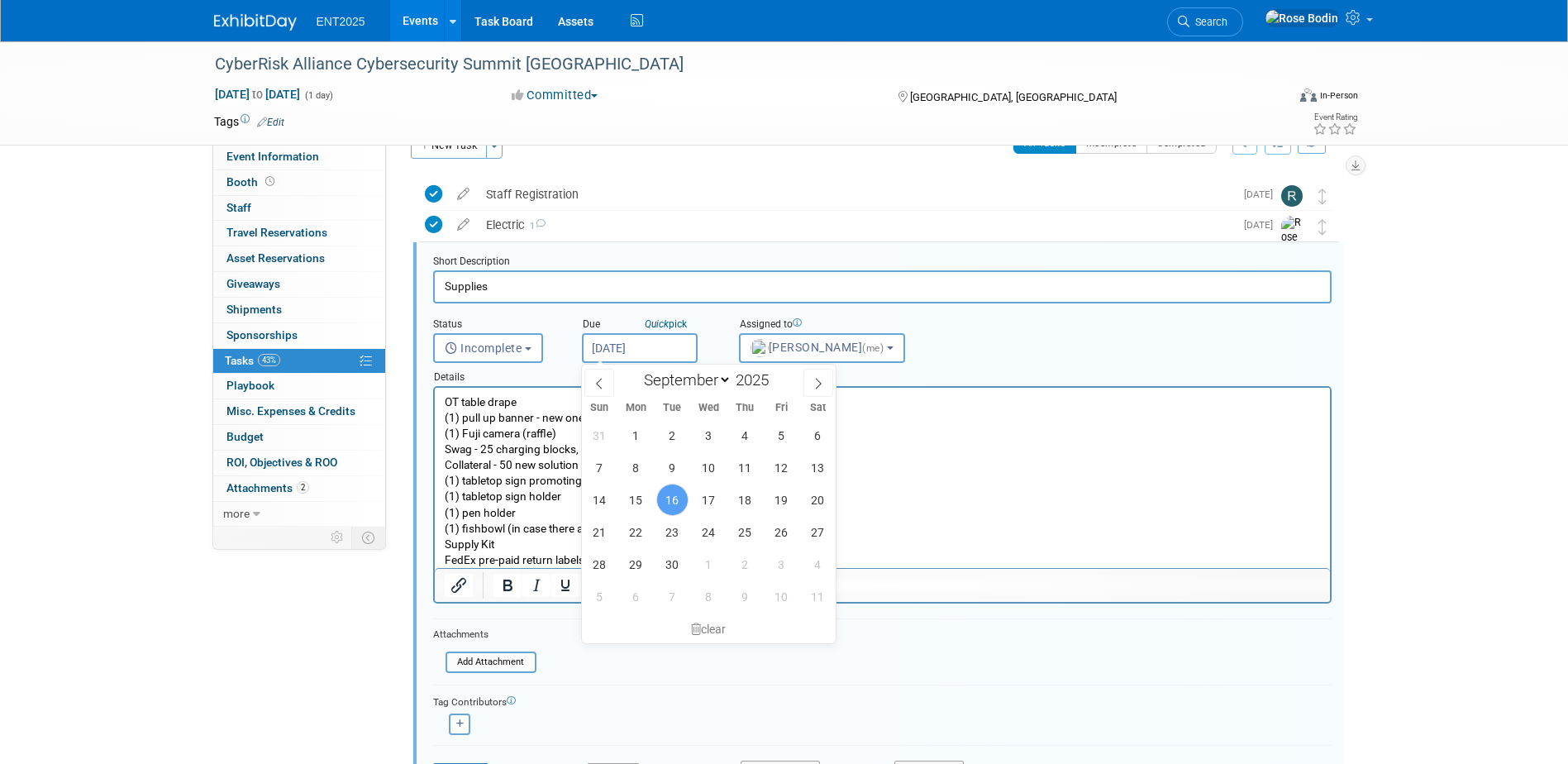
click at [656, 351] on input "Sep 16, 2025" at bounding box center [639, 348] width 116 height 30
click at [751, 494] on span "18" at bounding box center [745, 500] width 32 height 32
type input "Sep 18, 2025"
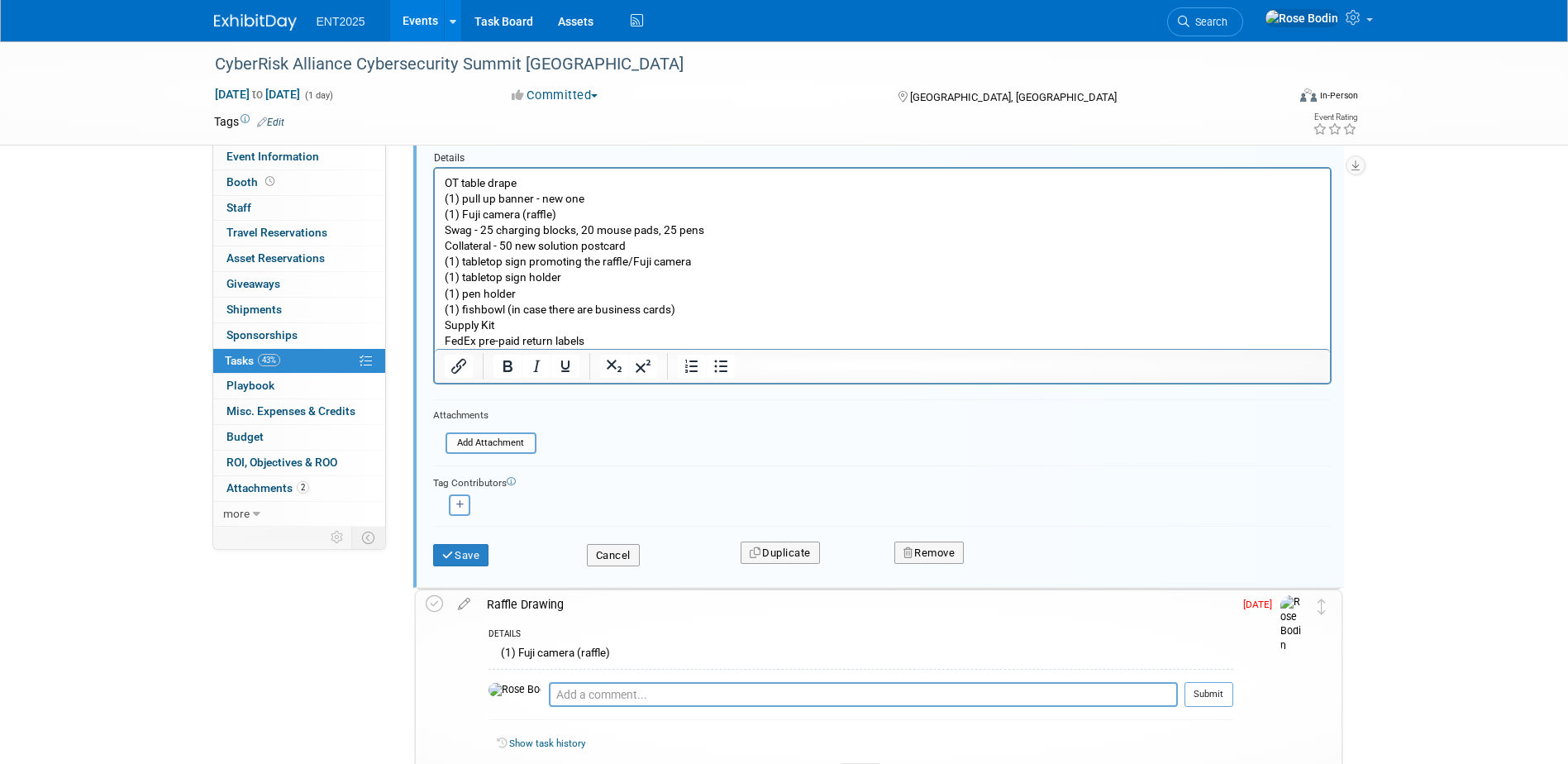
scroll to position [283, 0]
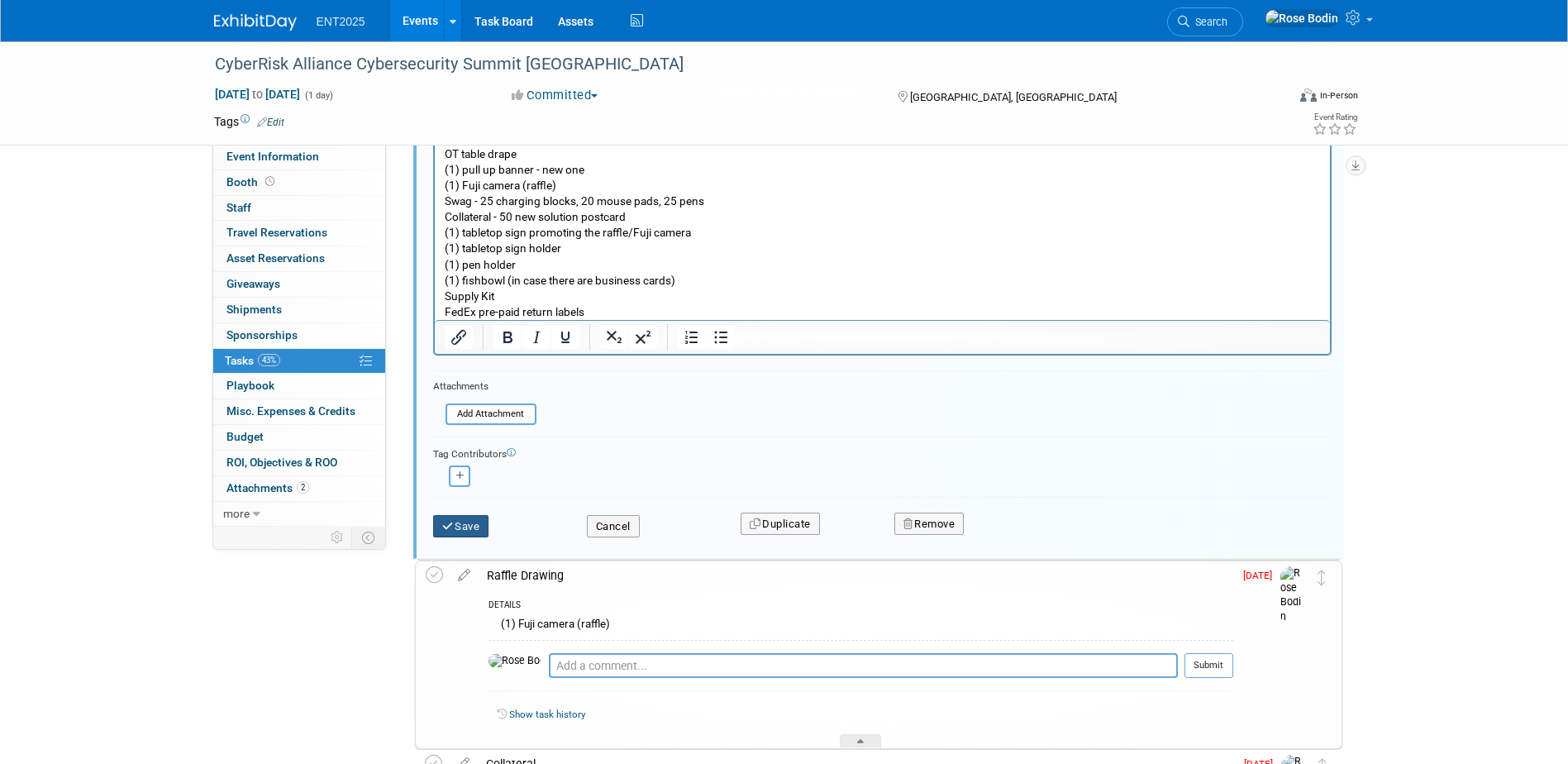
click at [478, 520] on button "Save" at bounding box center [461, 527] width 57 height 23
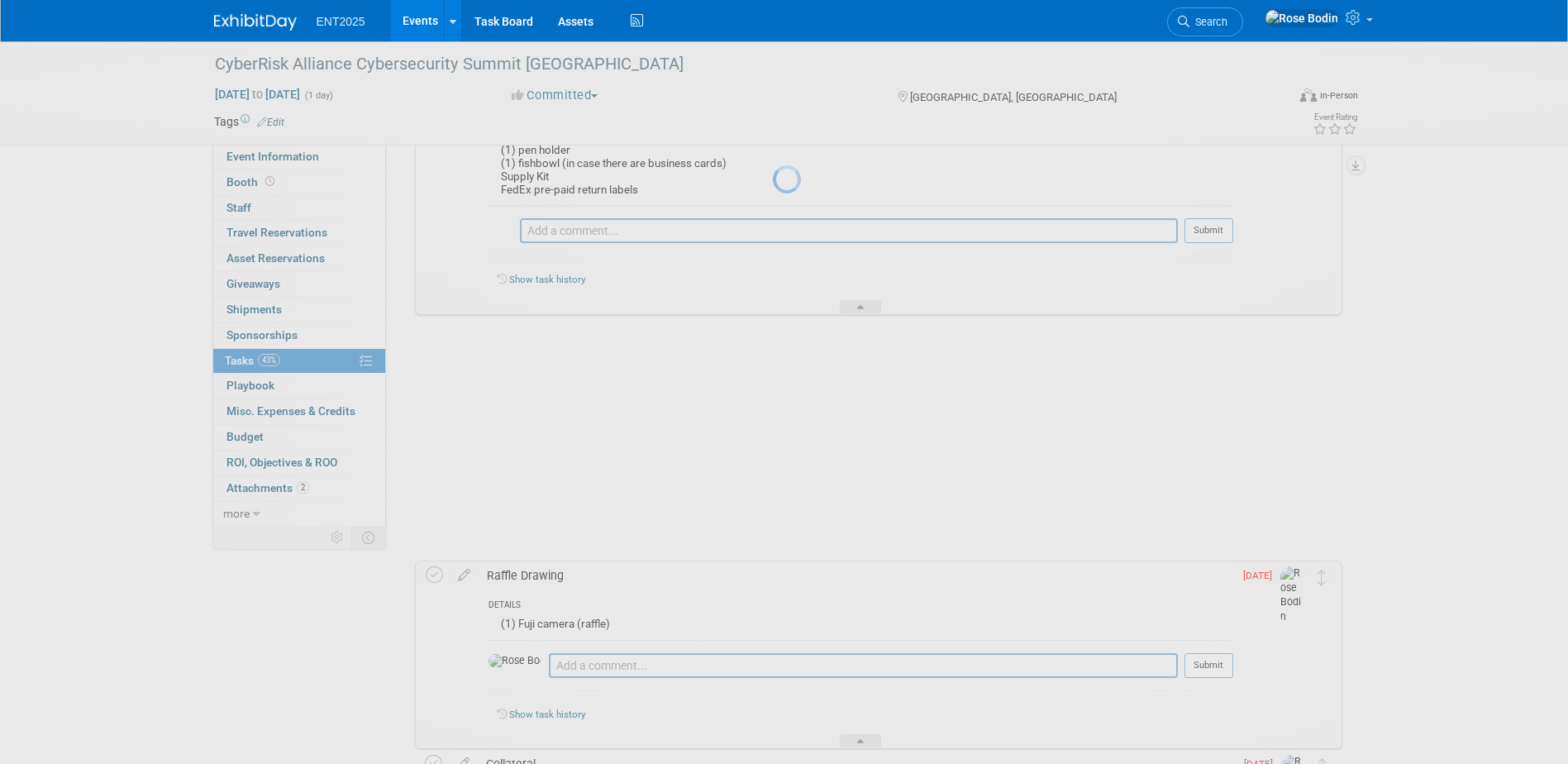
scroll to position [217, 0]
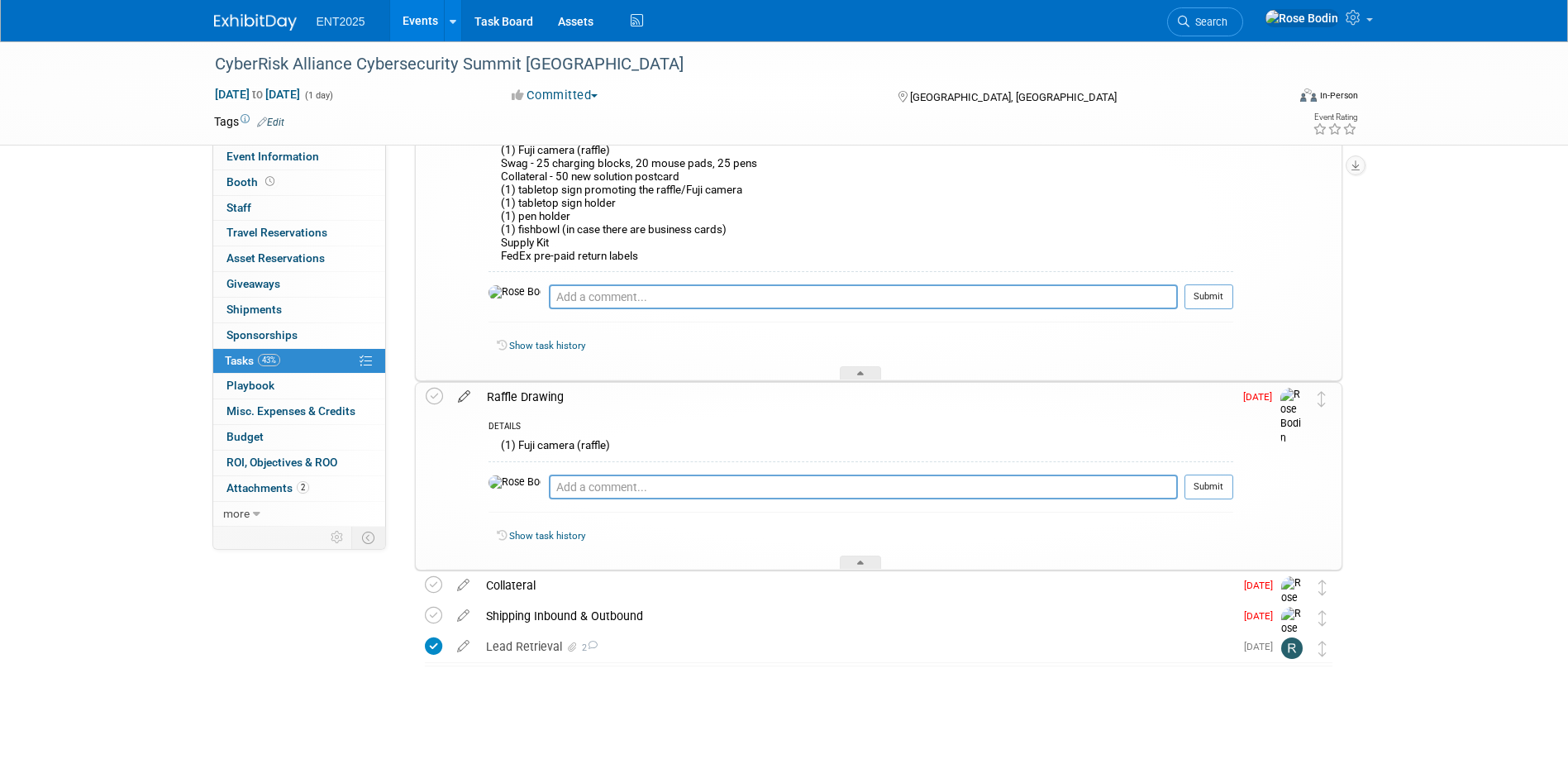
click at [463, 395] on icon at bounding box center [464, 393] width 29 height 21
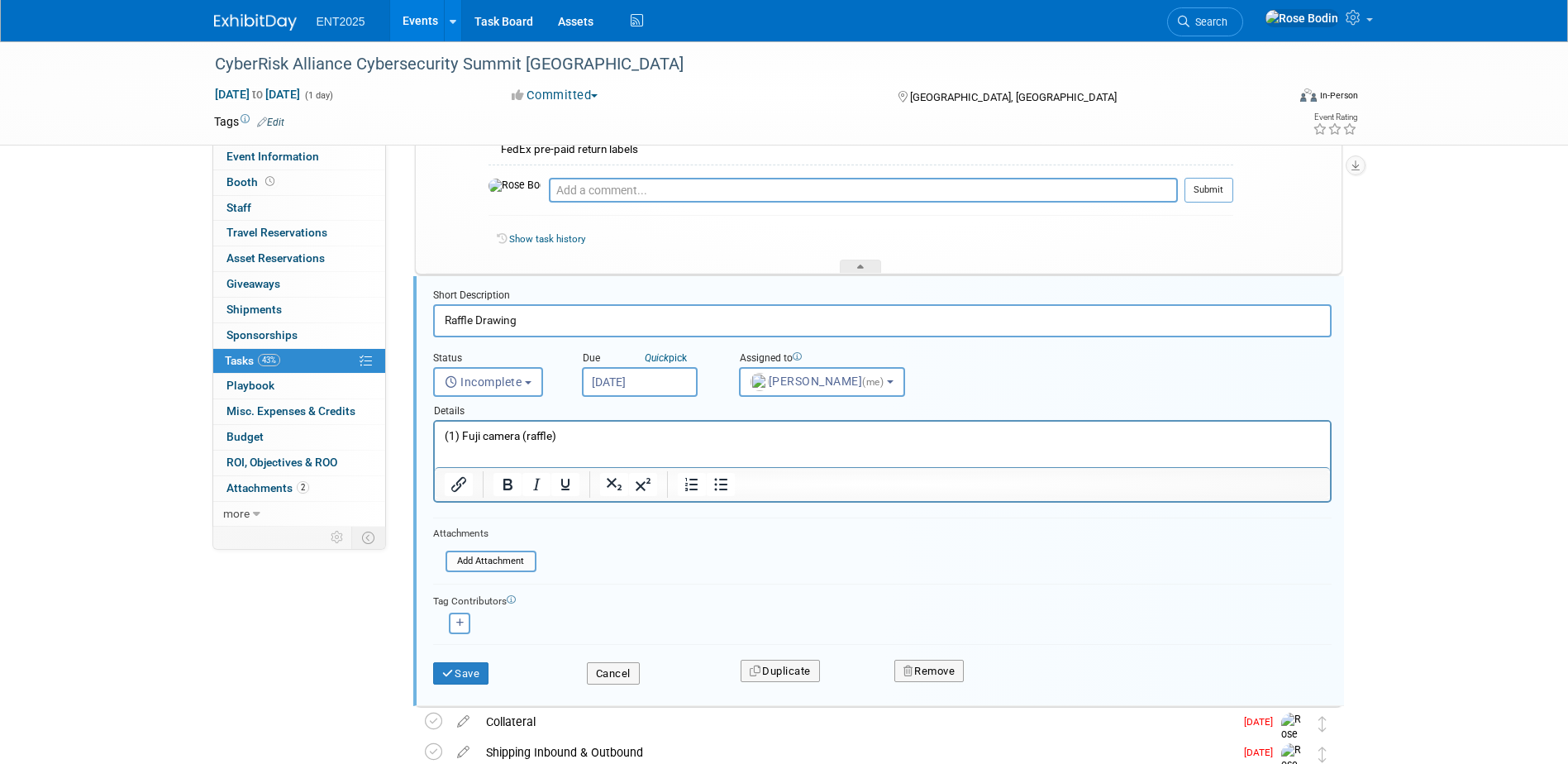
scroll to position [357, 0]
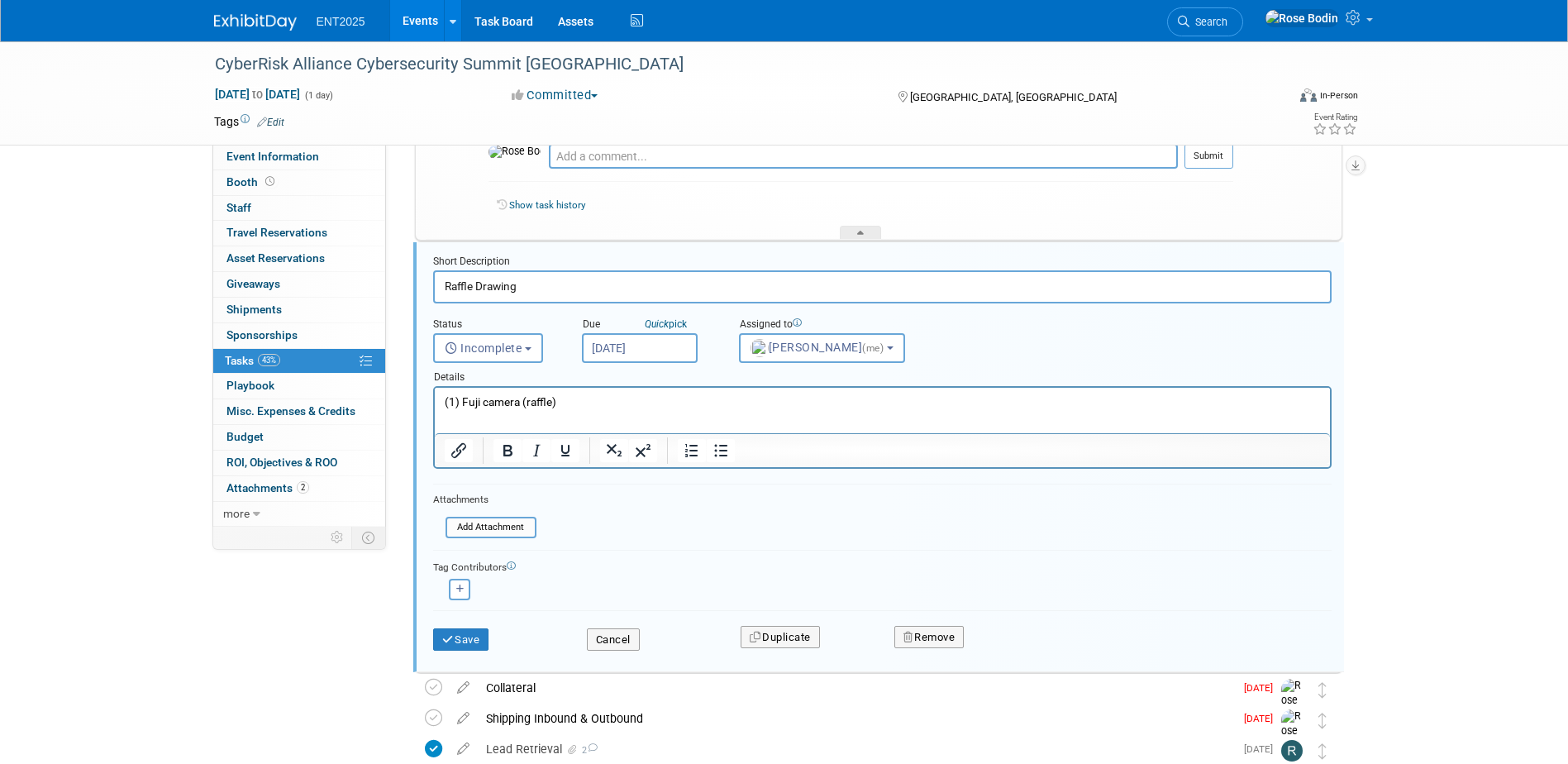
click at [666, 349] on input "Sep 16, 2025" at bounding box center [639, 348] width 116 height 30
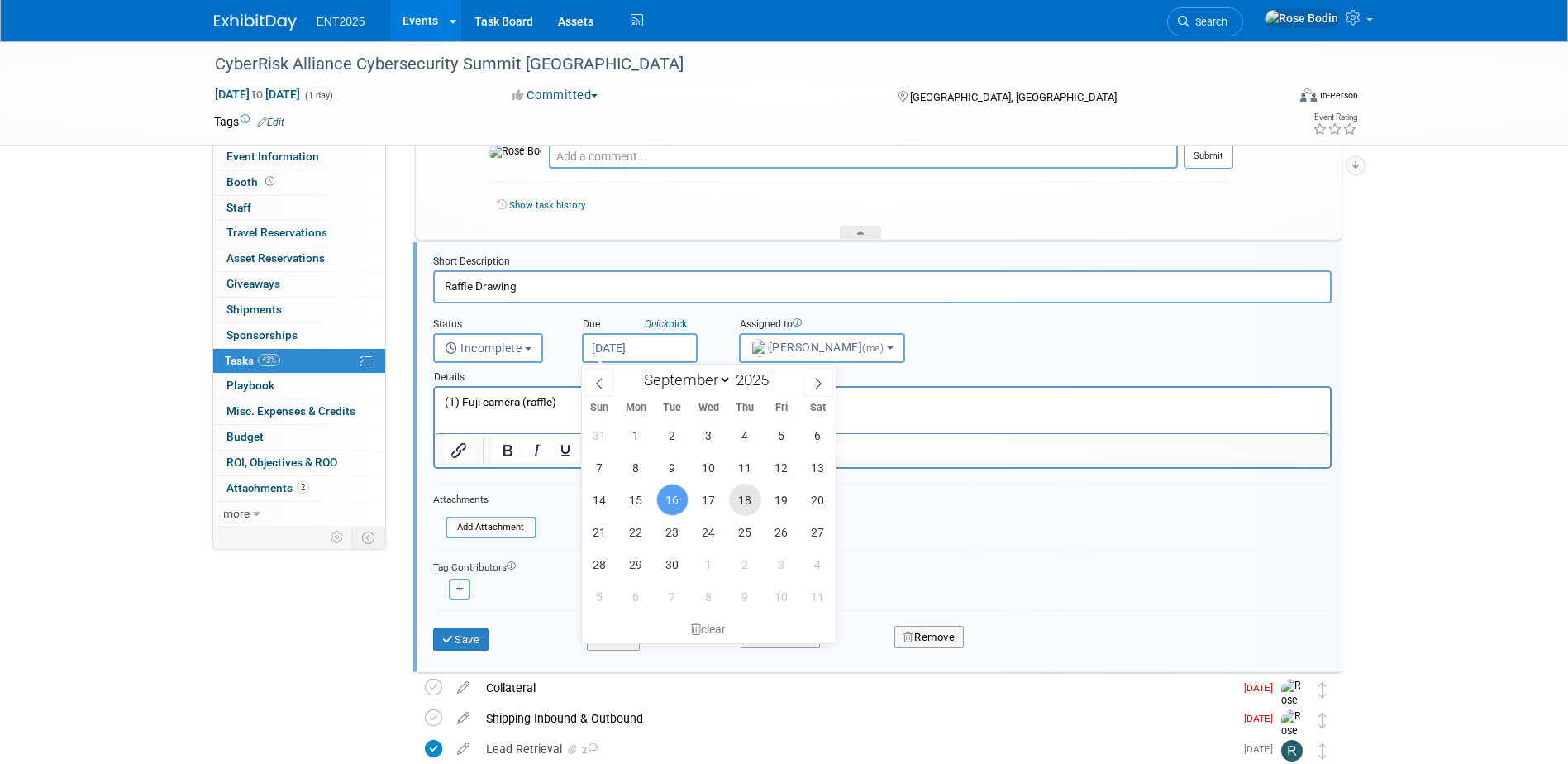
click at [753, 502] on span "18" at bounding box center [745, 500] width 32 height 32
type input "Sep 18, 2025"
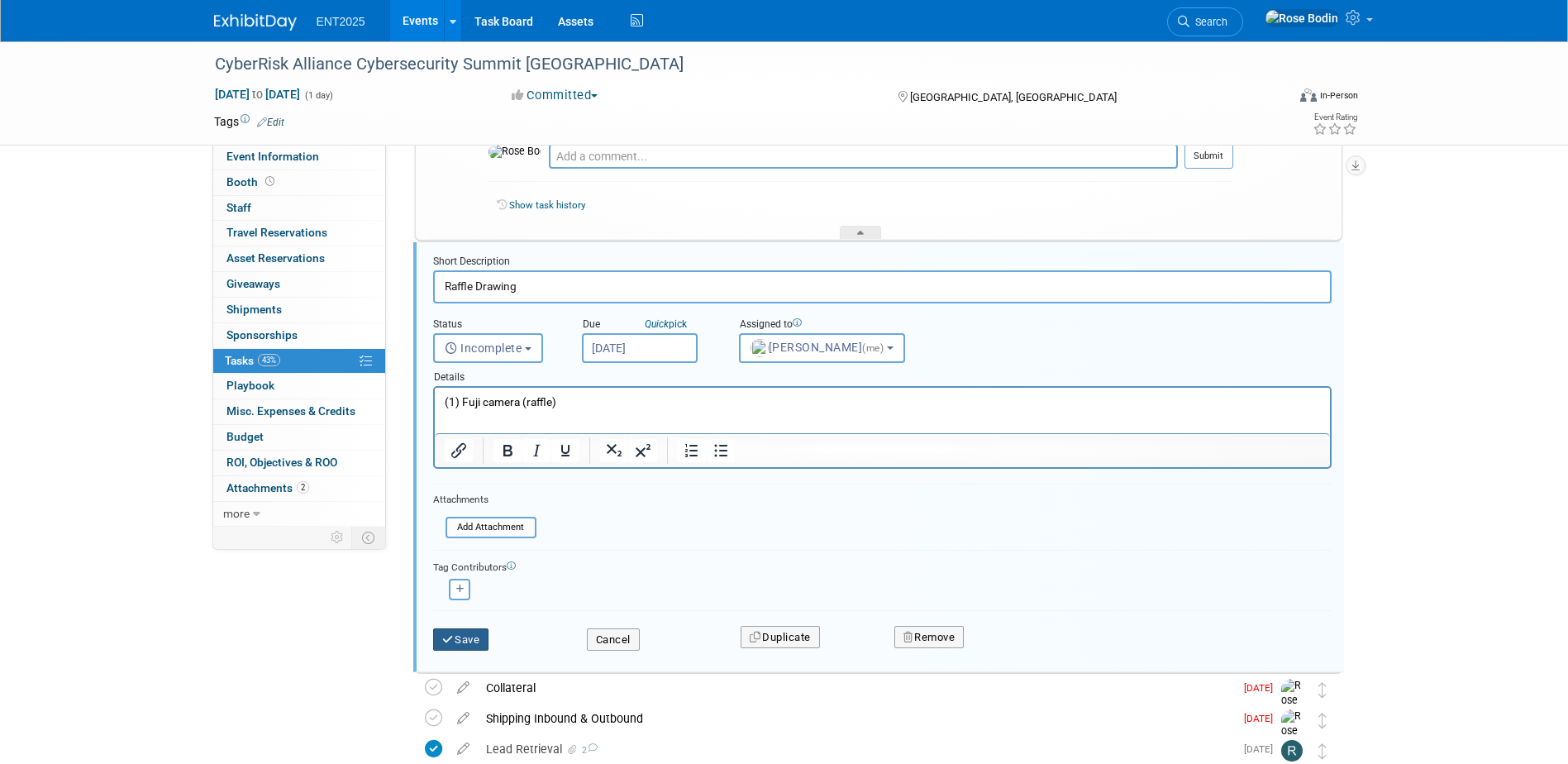
click at [456, 639] on button "Save" at bounding box center [461, 640] width 57 height 23
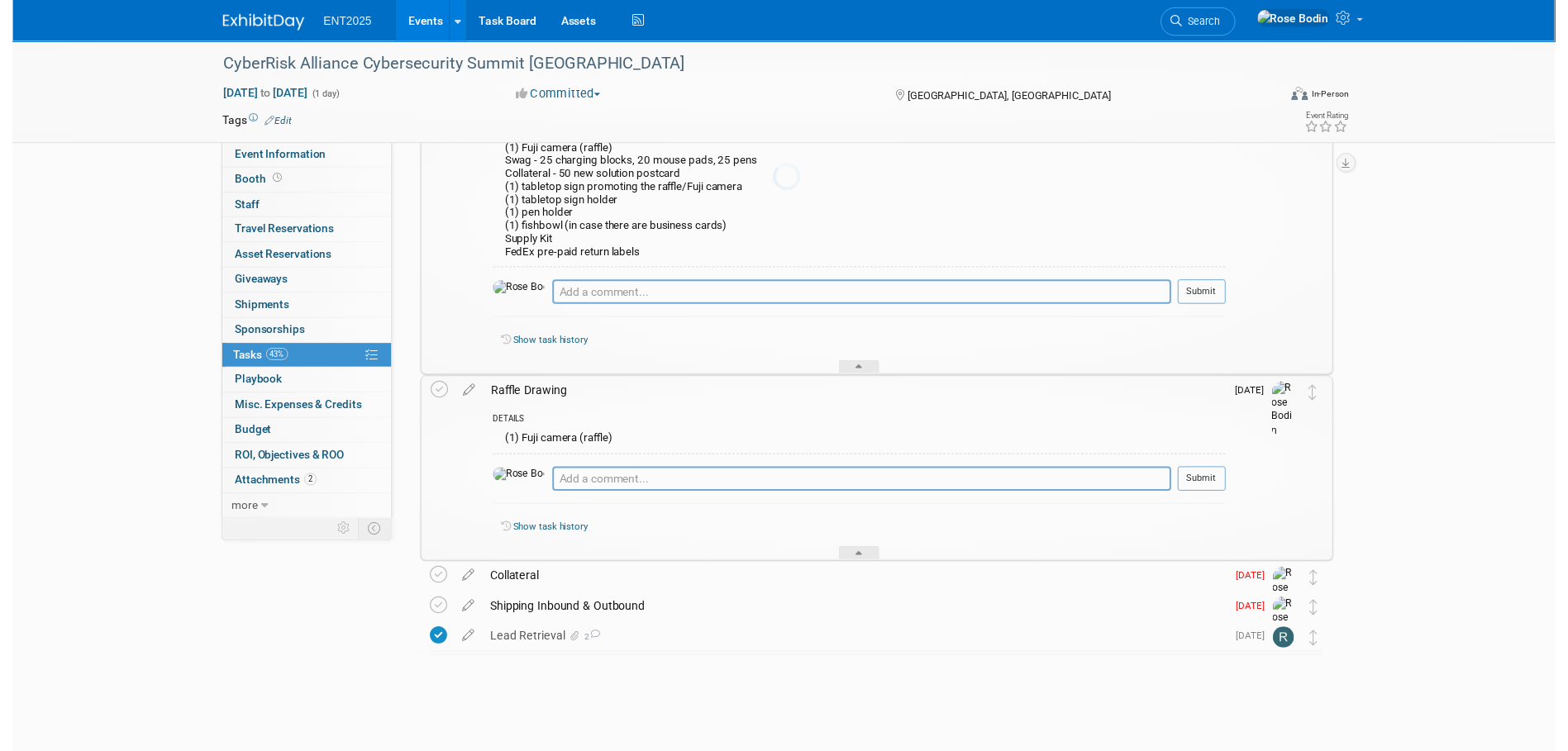
scroll to position [216, 0]
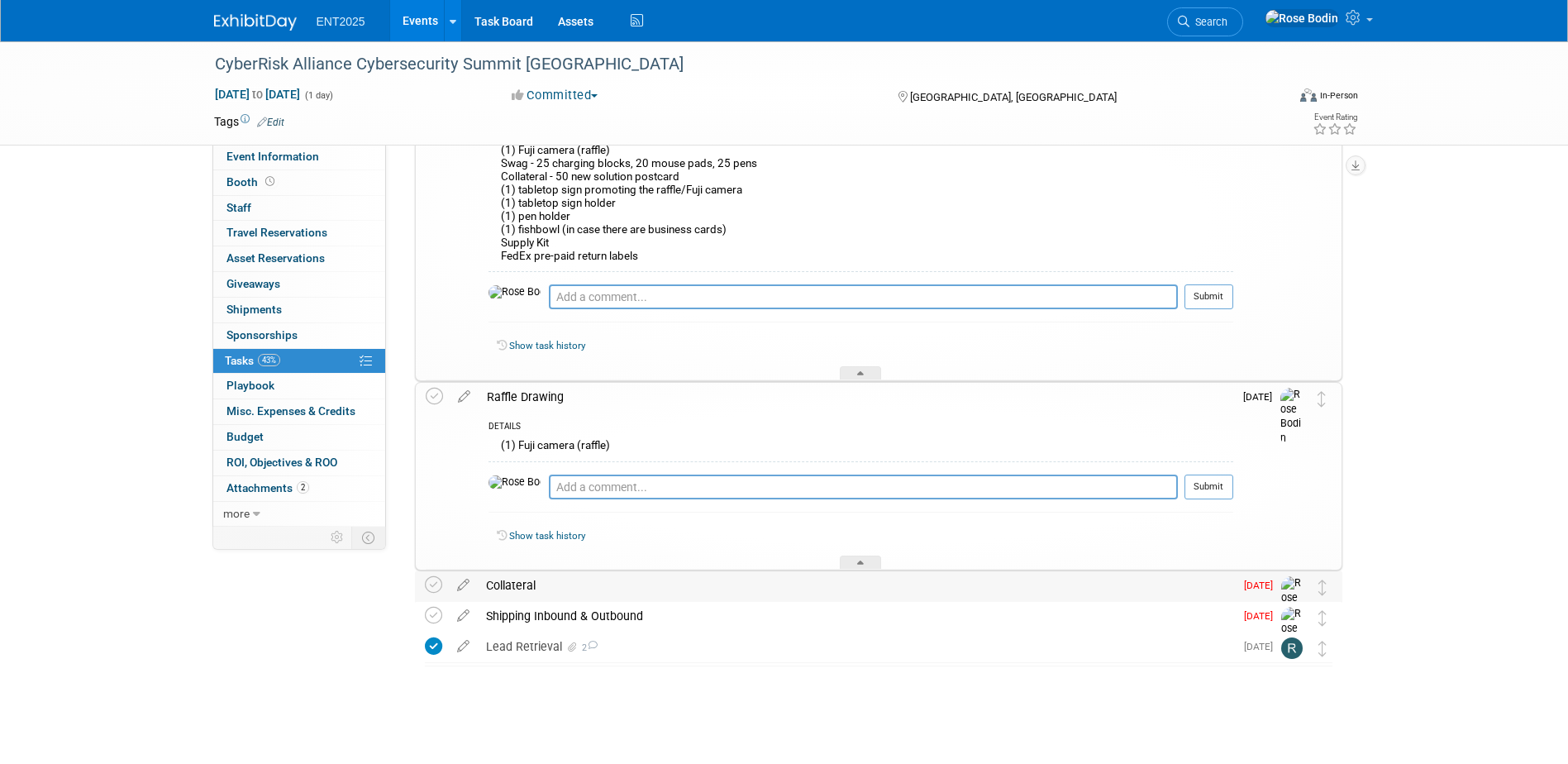
click at [564, 591] on div "Collateral" at bounding box center [855, 584] width 756 height 28
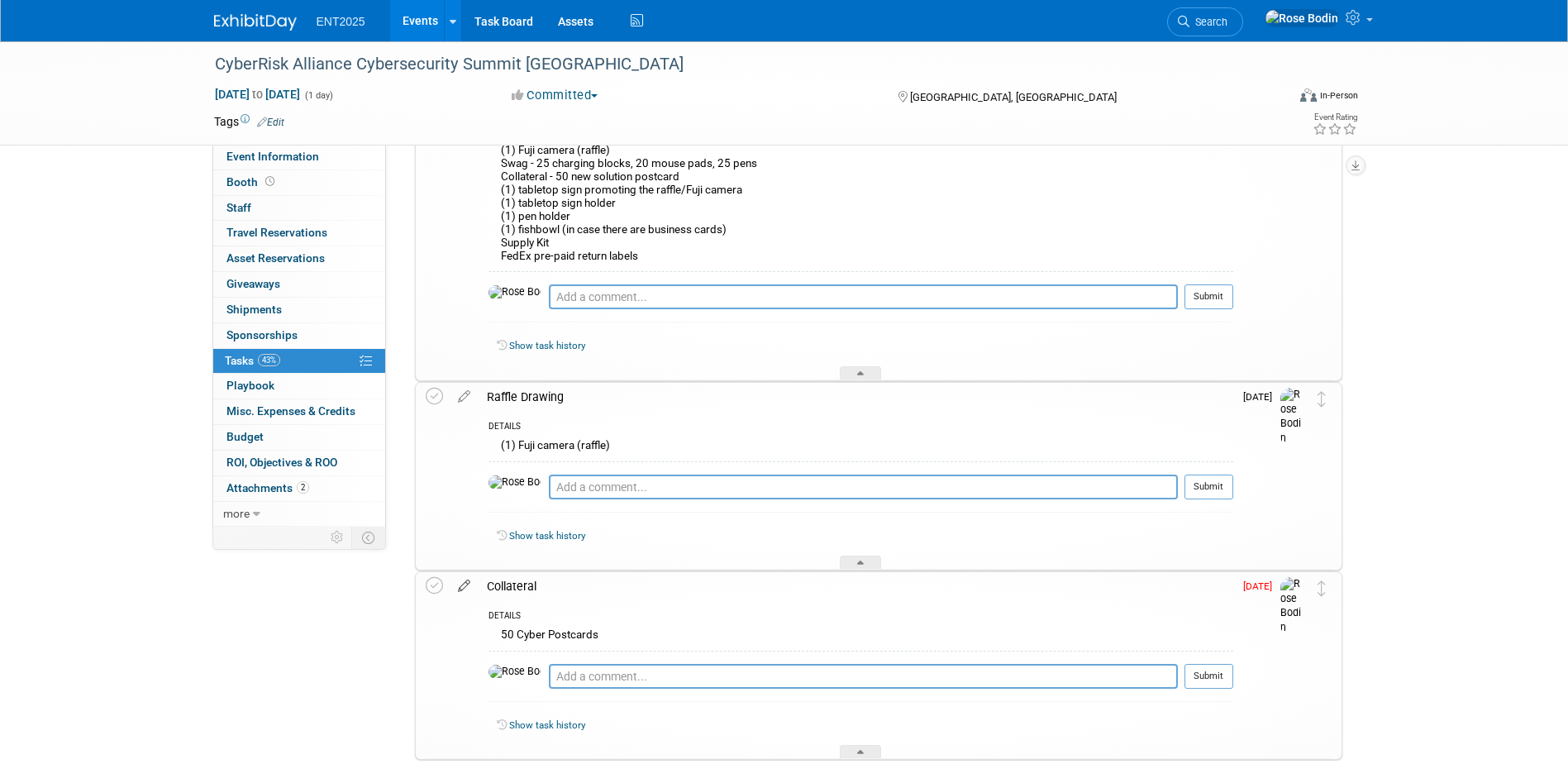
click at [462, 584] on icon at bounding box center [464, 582] width 29 height 21
select select "8"
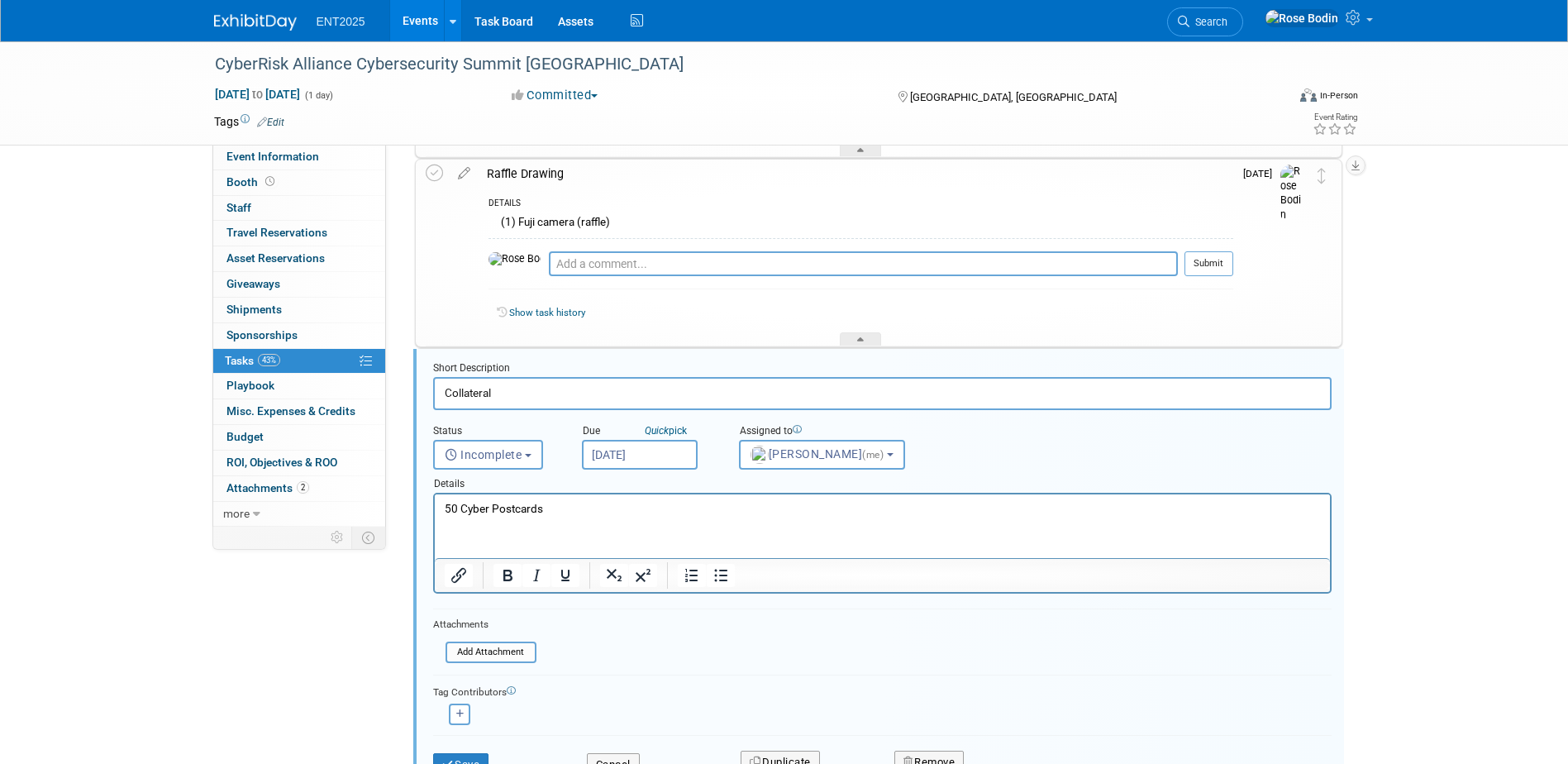
scroll to position [546, 0]
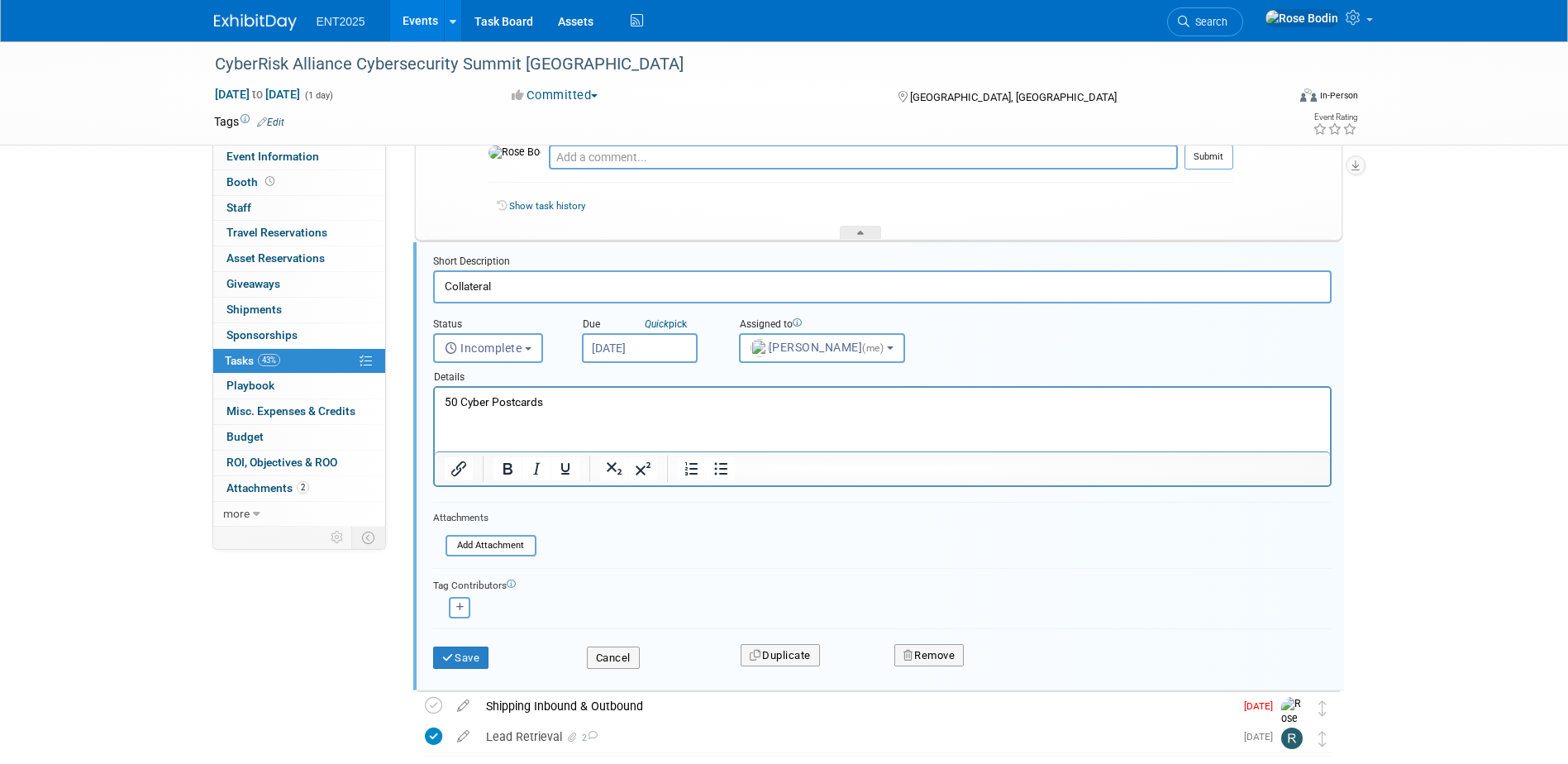
click at [670, 347] on input "Sep 16, 2025" at bounding box center [639, 348] width 116 height 30
click at [748, 501] on span "18" at bounding box center [745, 500] width 32 height 32
type input "Sep 18, 2025"
click at [459, 651] on button "Save" at bounding box center [461, 658] width 57 height 23
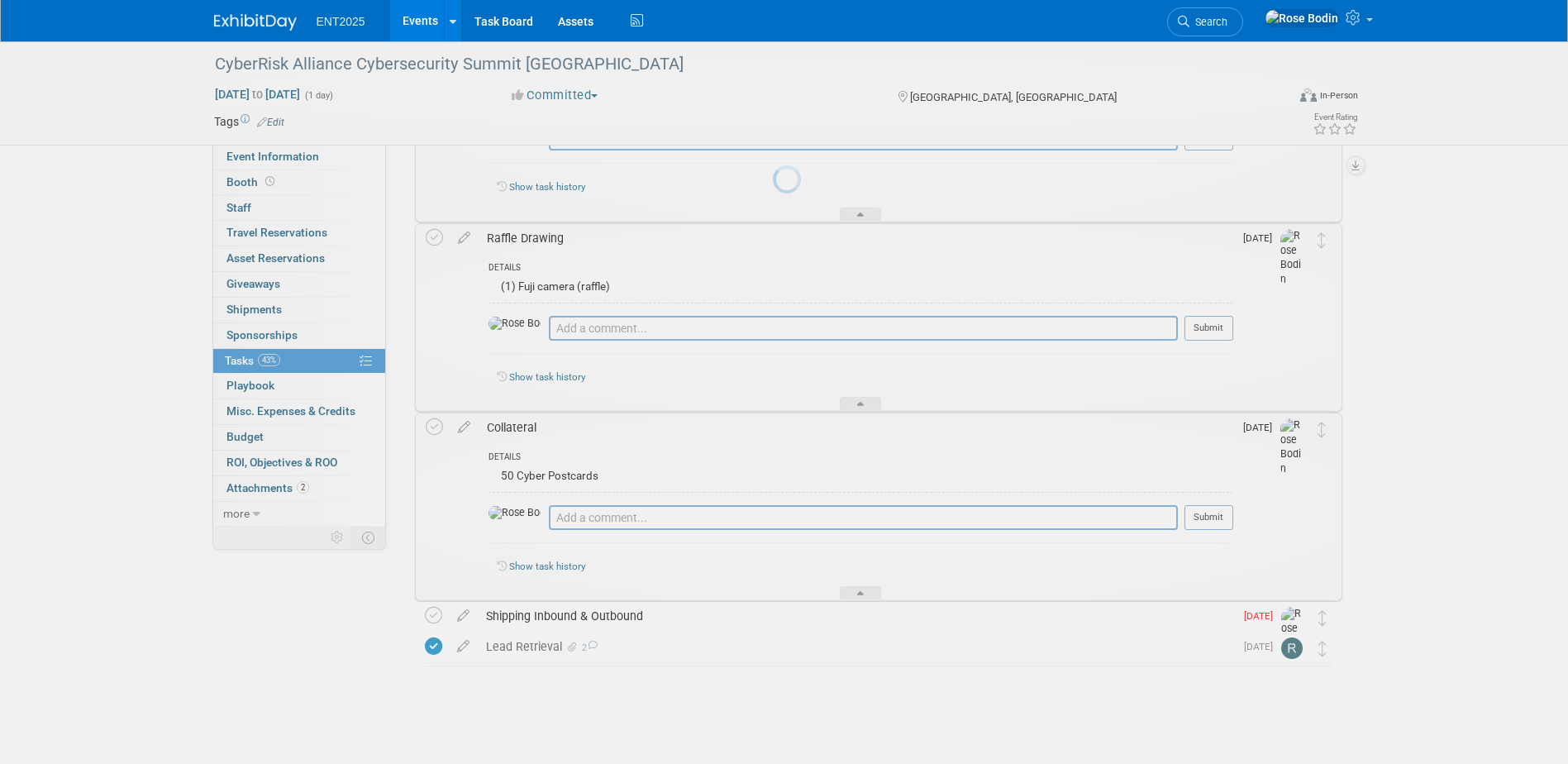
scroll to position [376, 0]
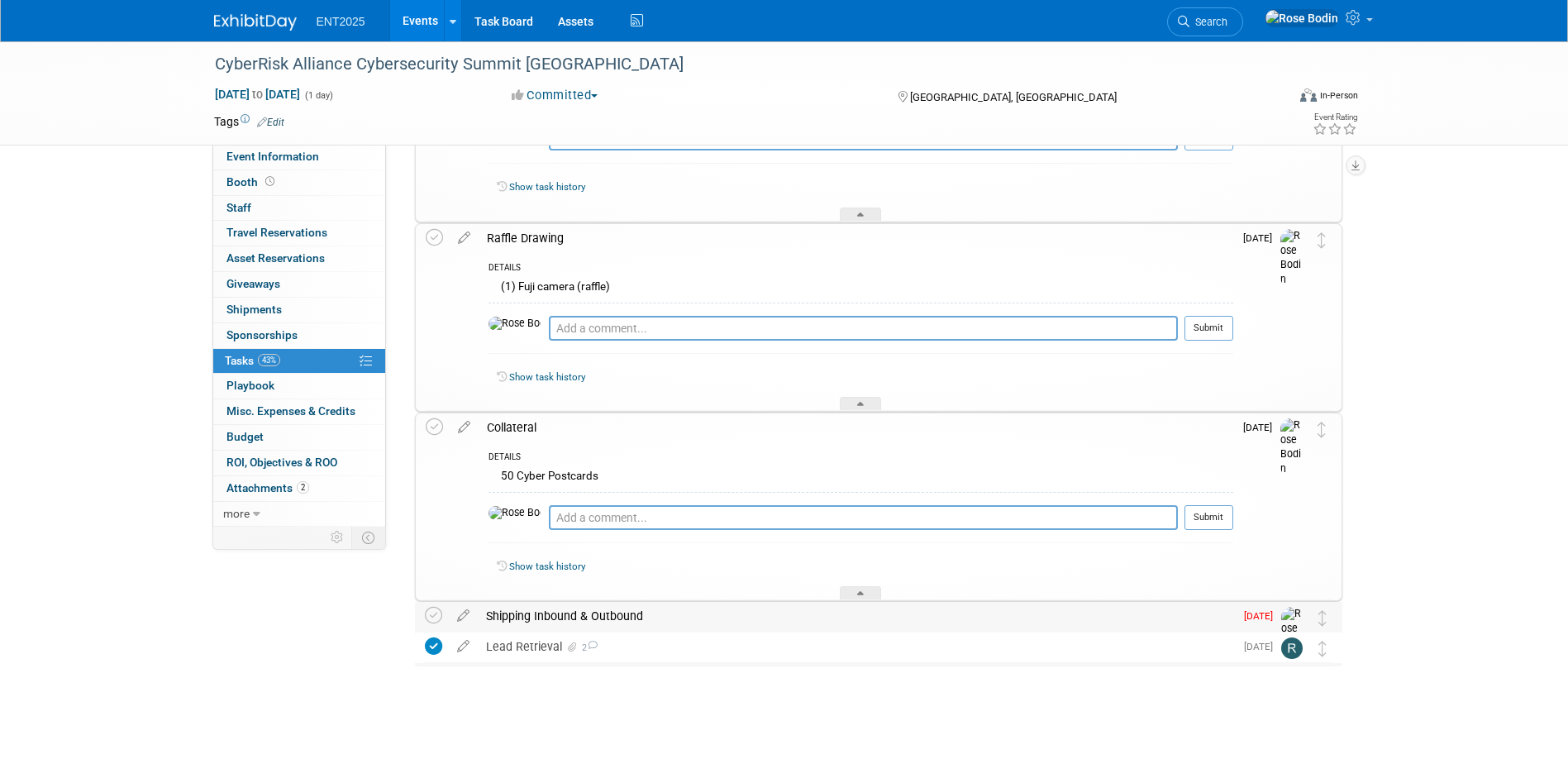
click at [550, 616] on div "Shipping Inbound & Outbound" at bounding box center [855, 616] width 756 height 28
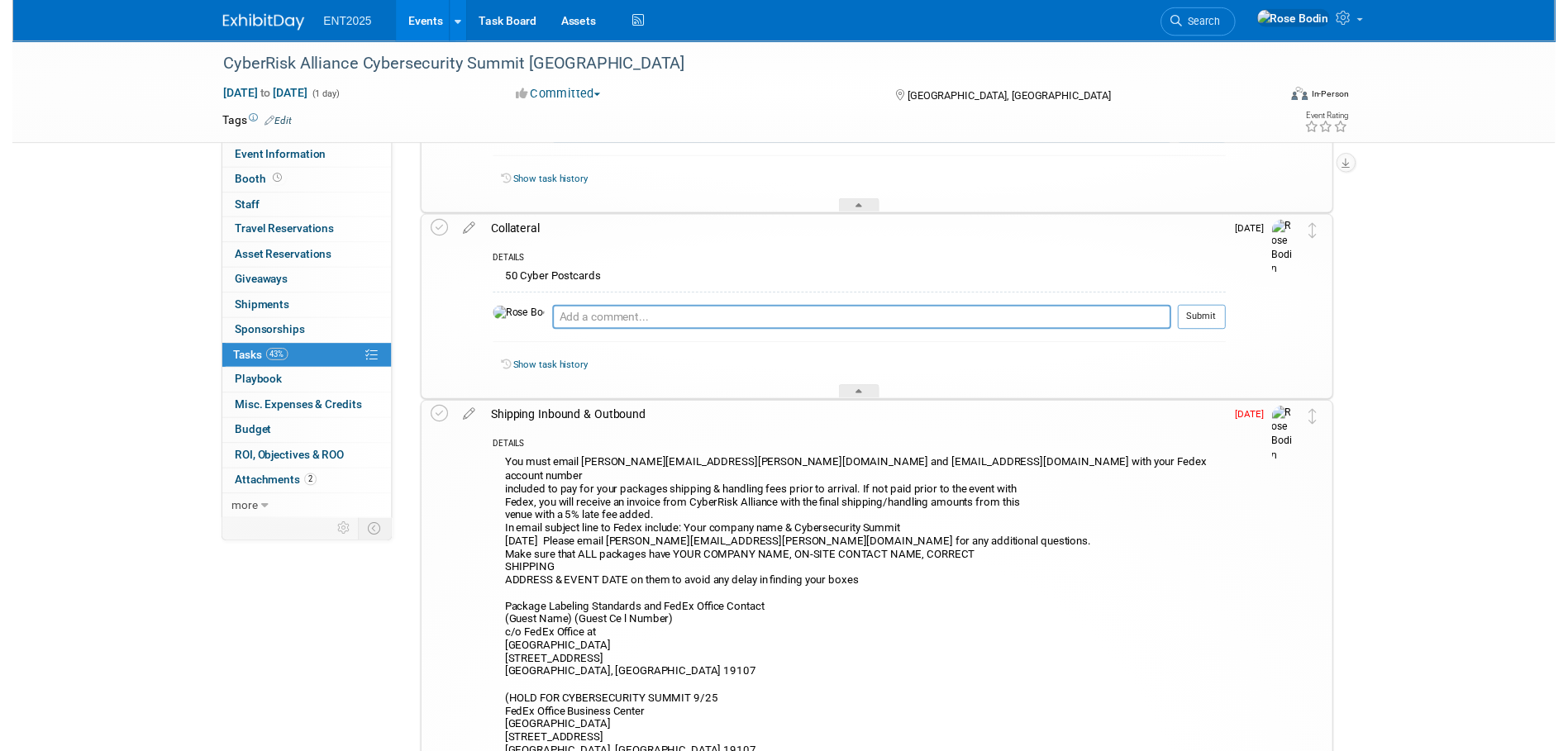
scroll to position [535, 0]
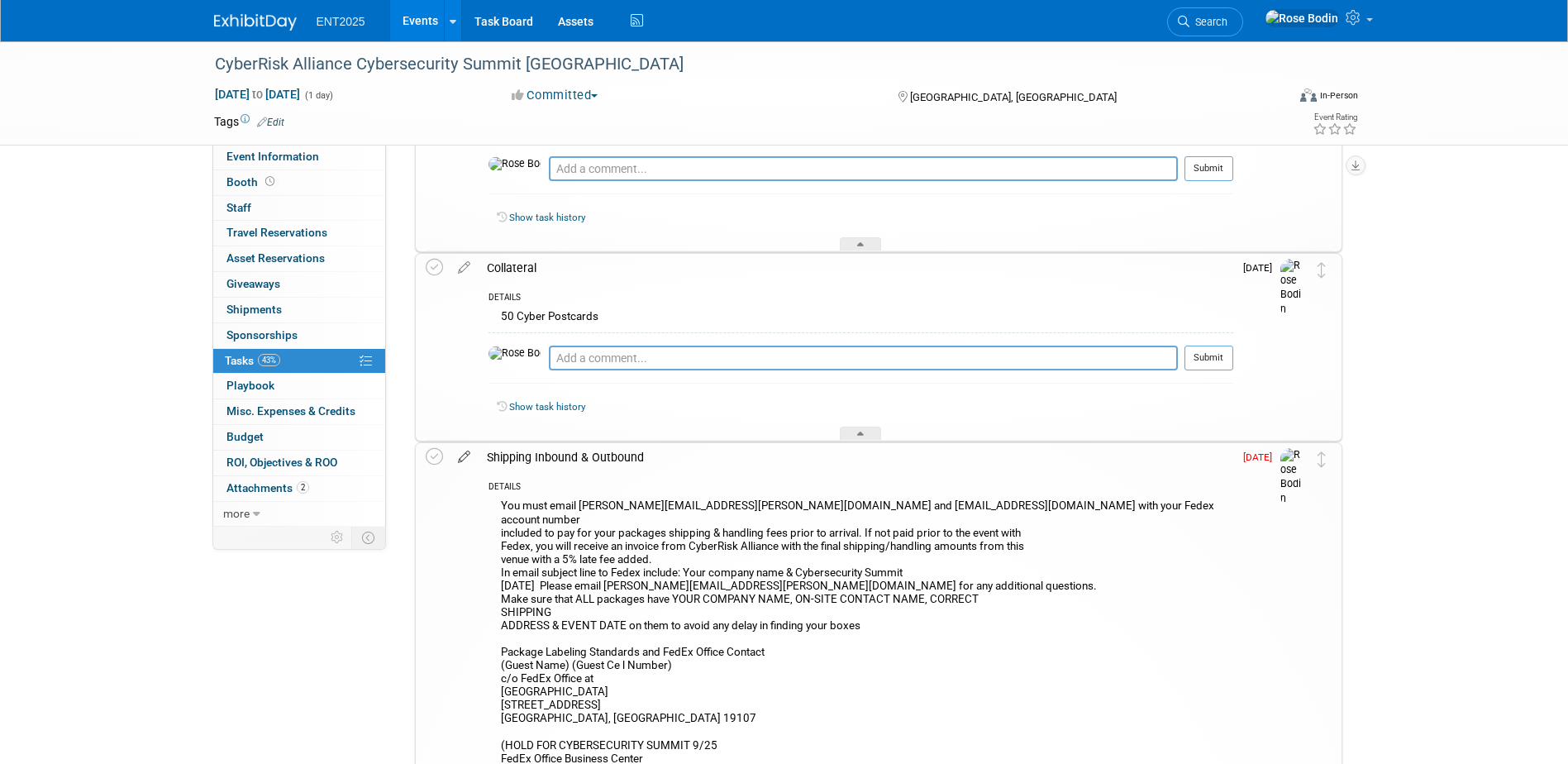
click at [465, 456] on icon at bounding box center [464, 453] width 29 height 21
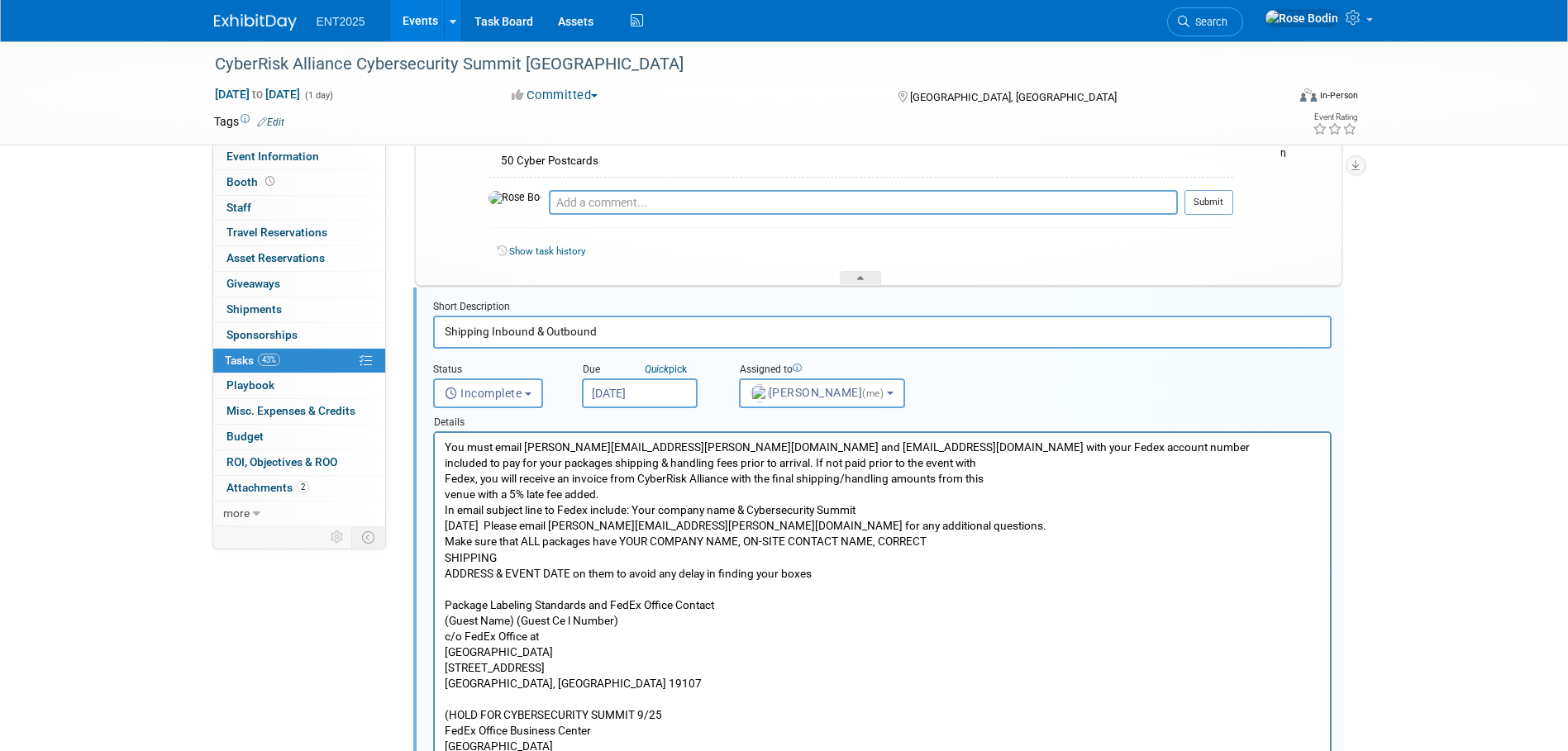
scroll to position [735, 0]
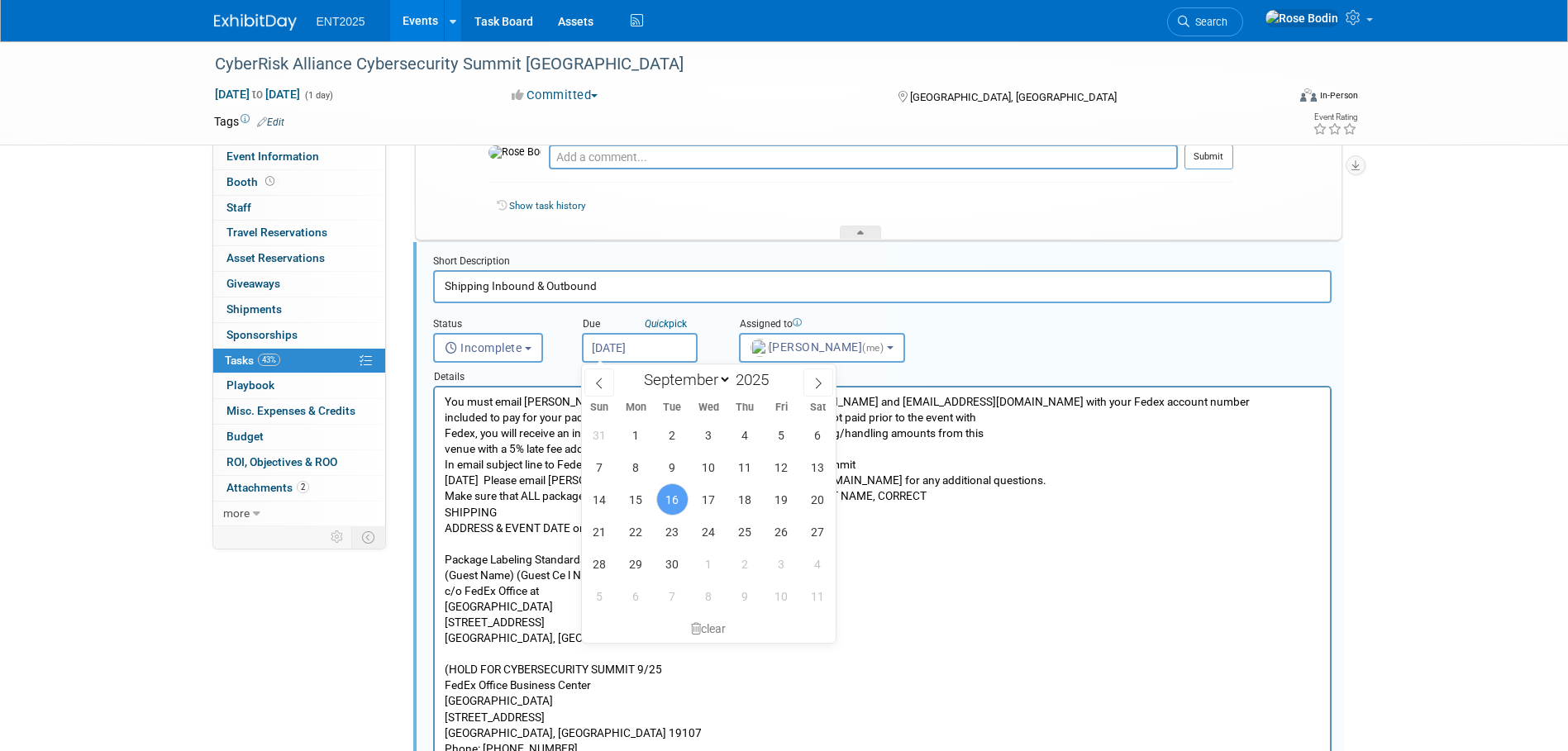
click at [668, 343] on input "Sep 16, 2025" at bounding box center [639, 348] width 116 height 30
click at [745, 497] on span "18" at bounding box center [745, 499] width 32 height 32
type input "Sep 18, 2025"
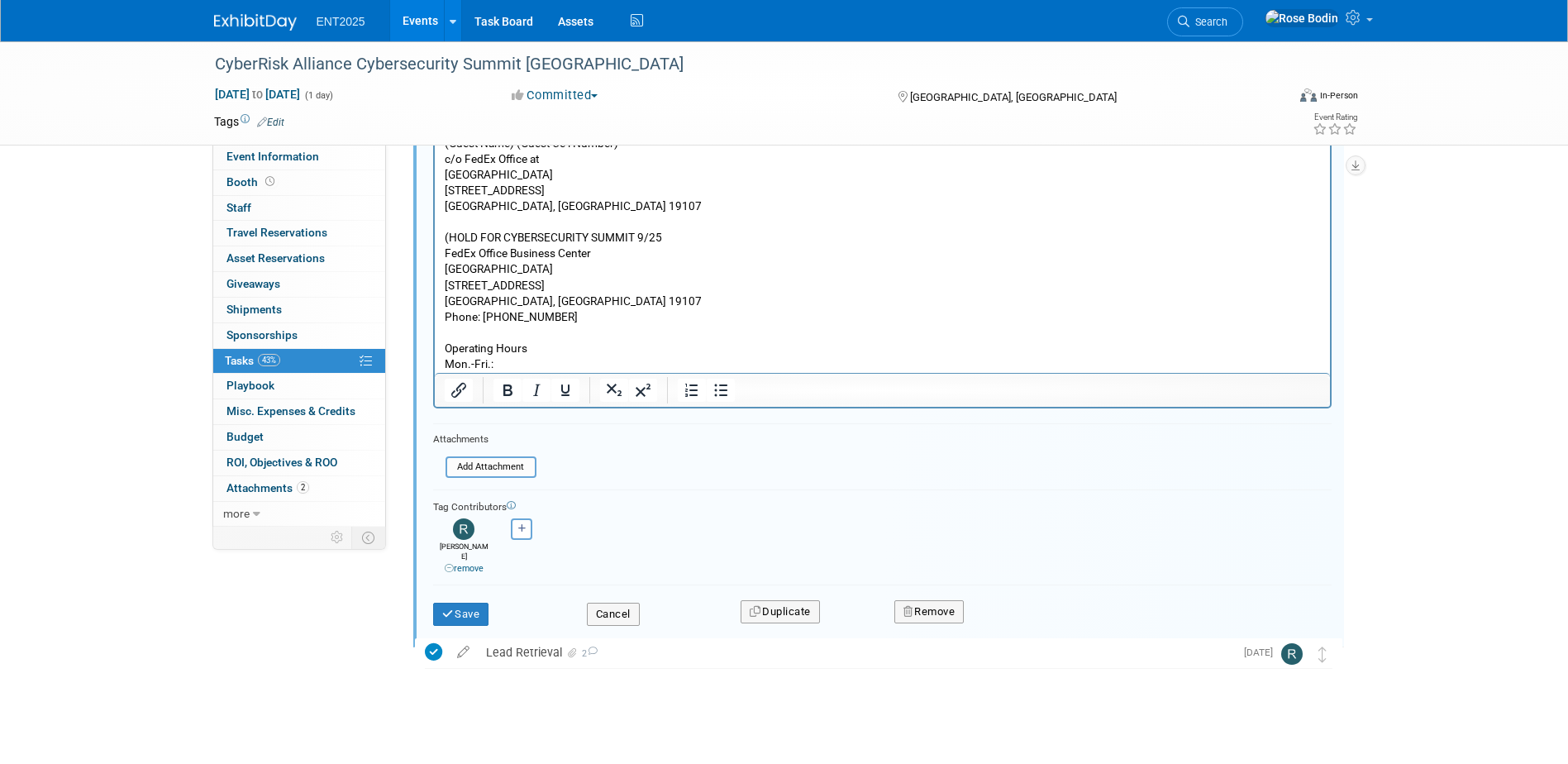
scroll to position [1174, 0]
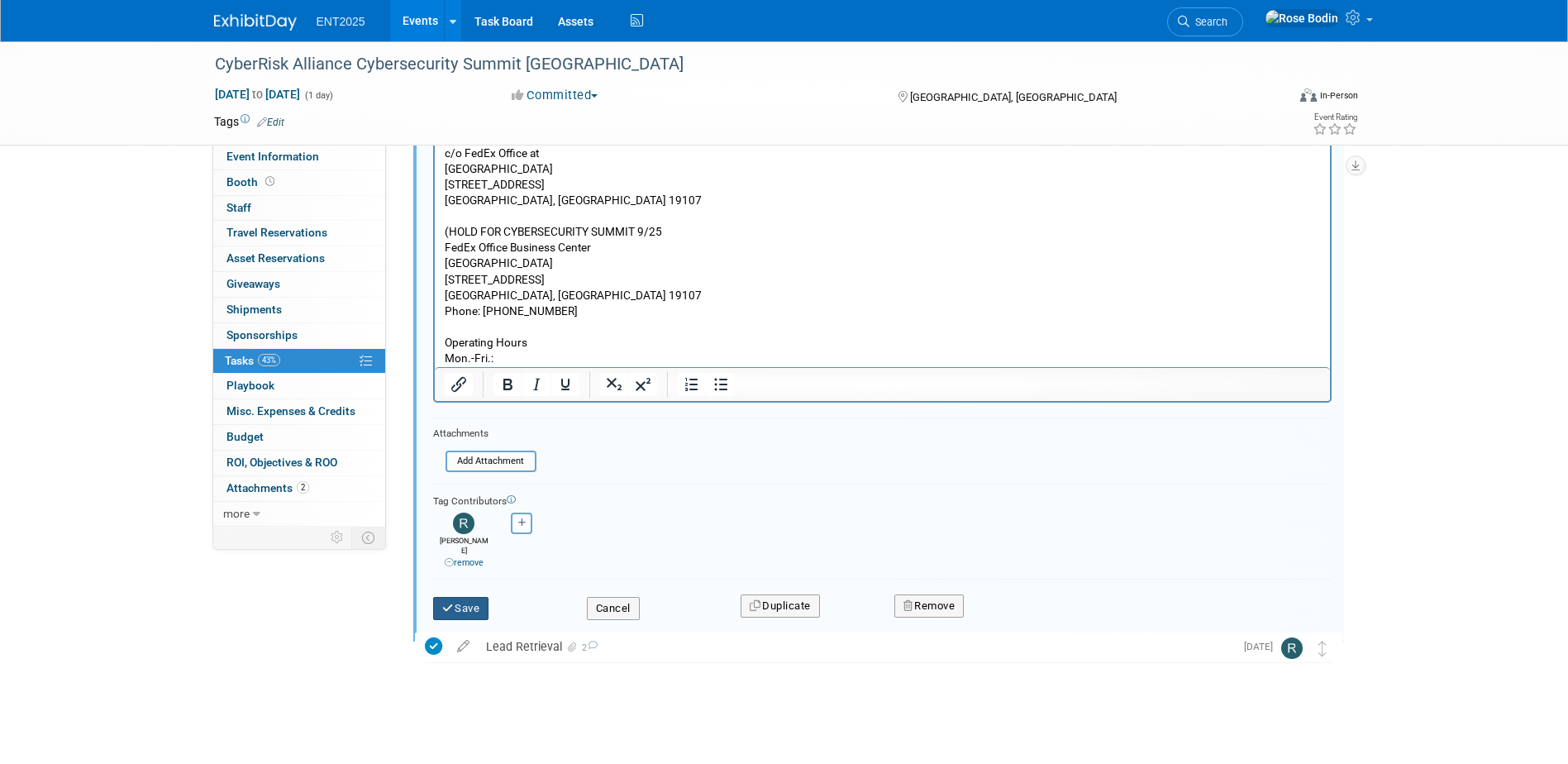
click at [465, 597] on button "Save" at bounding box center [461, 609] width 57 height 23
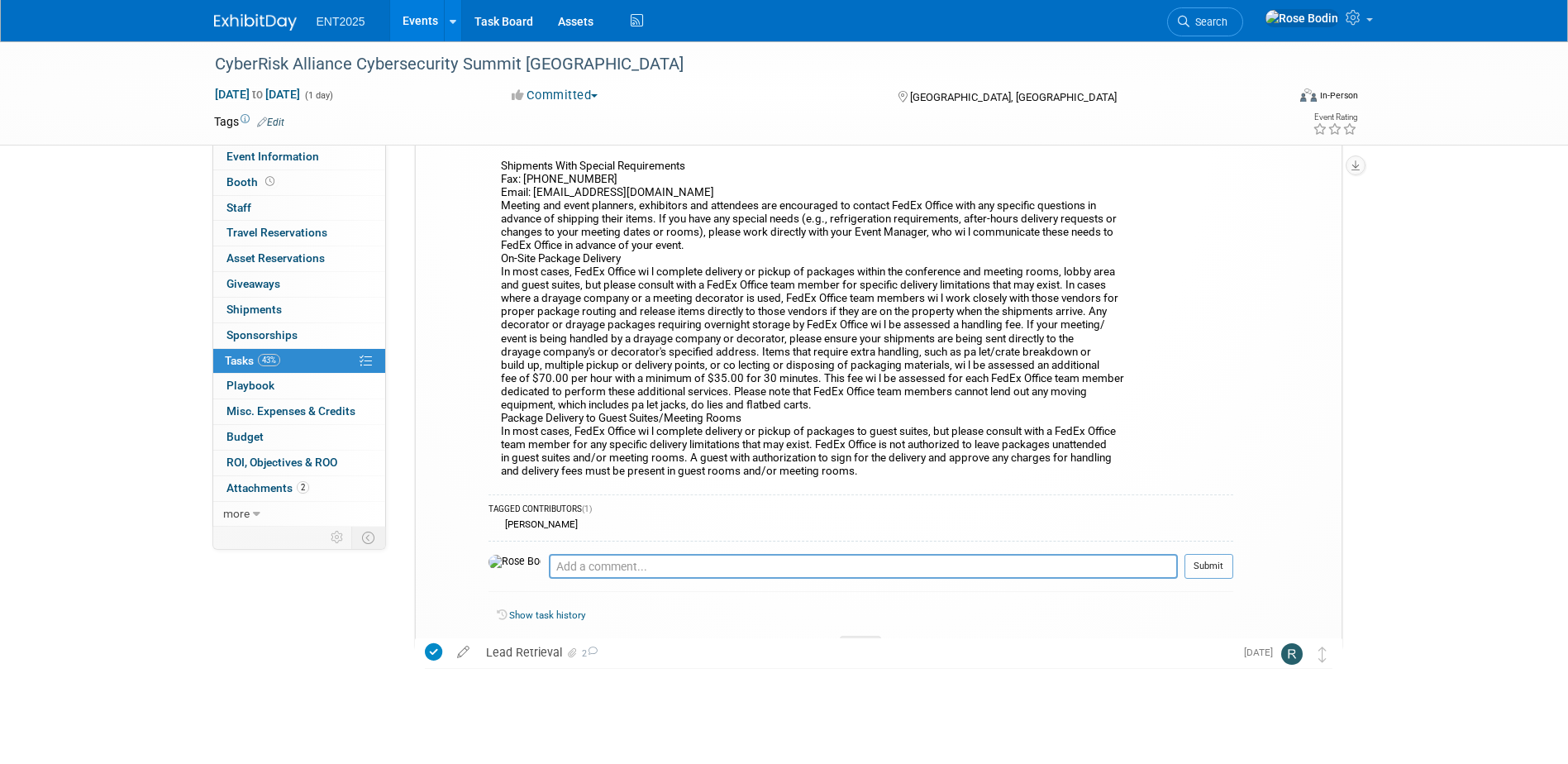
scroll to position [1359, 0]
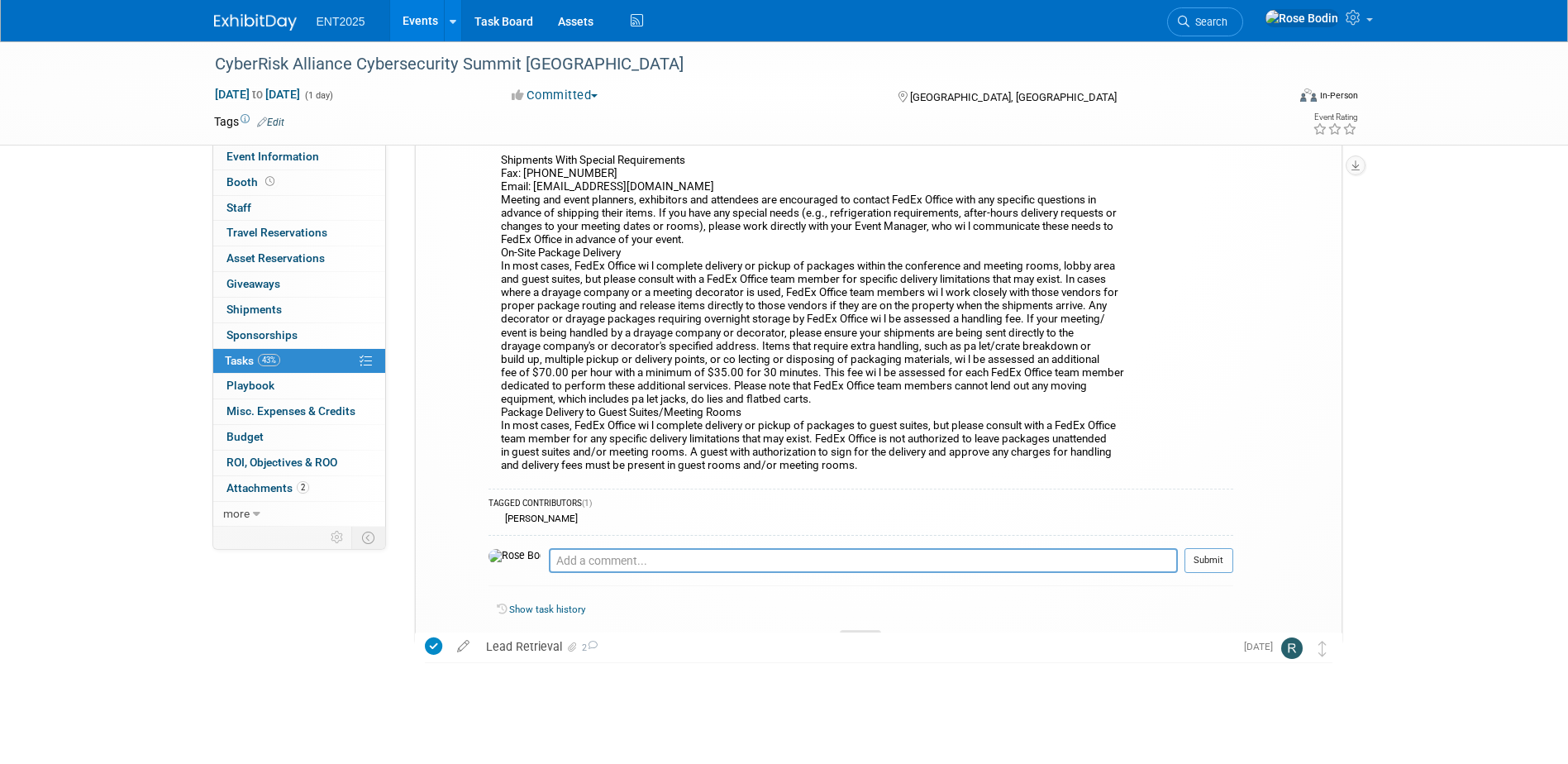
click at [858, 635] on icon at bounding box center [860, 639] width 6 height 10
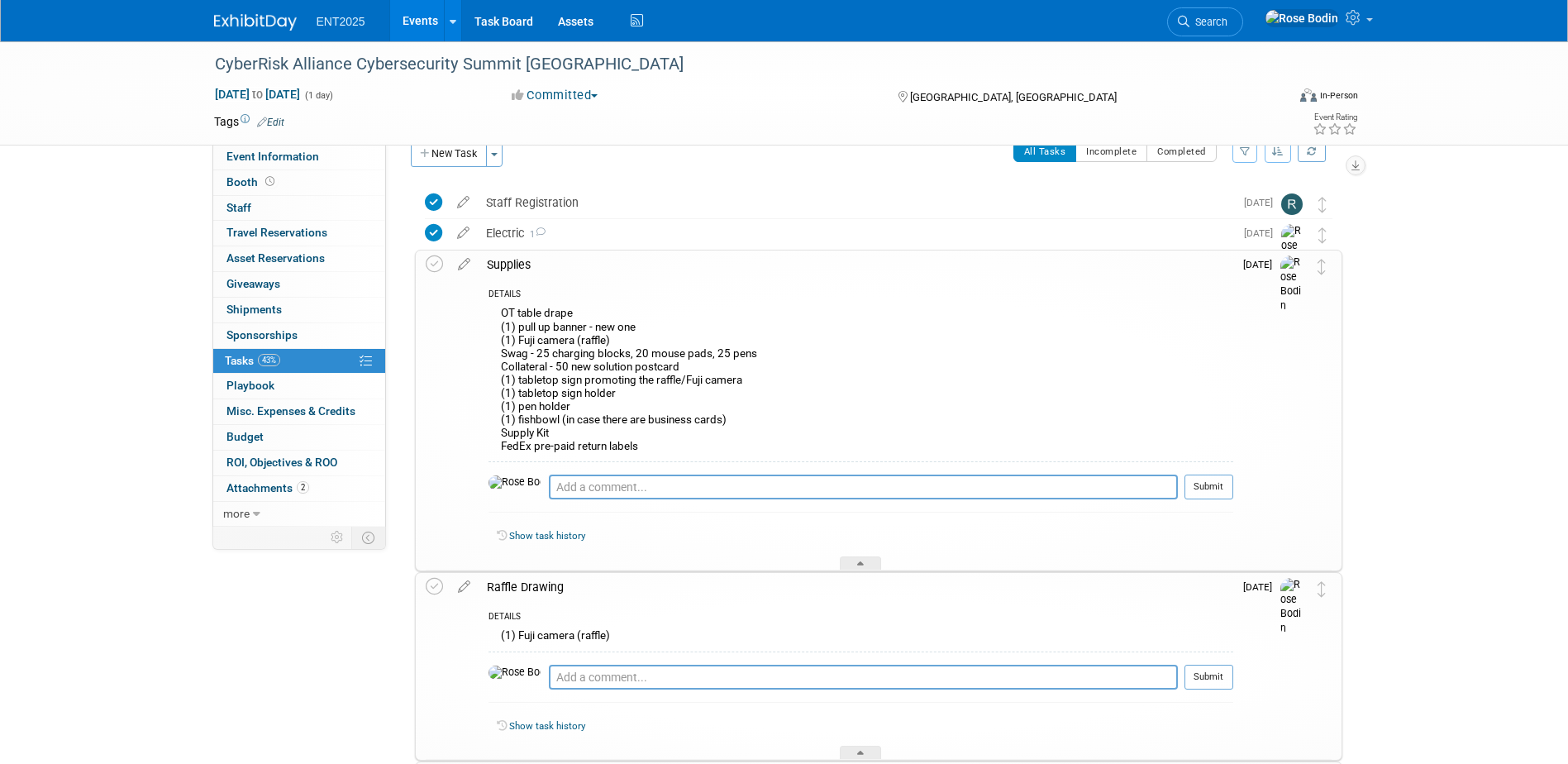
scroll to position [0, 0]
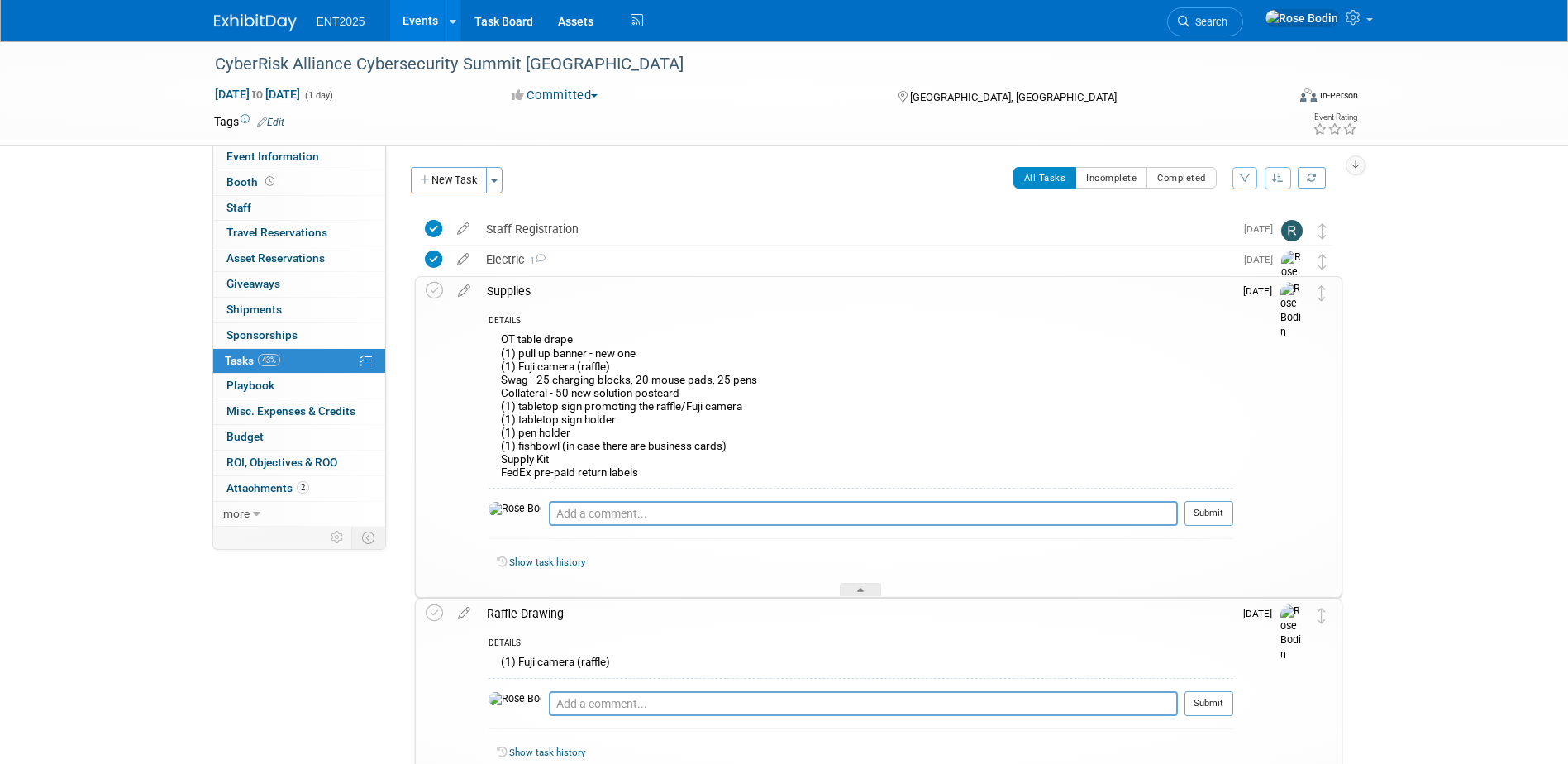
click at [421, 20] on link "Events" at bounding box center [420, 21] width 60 height 41
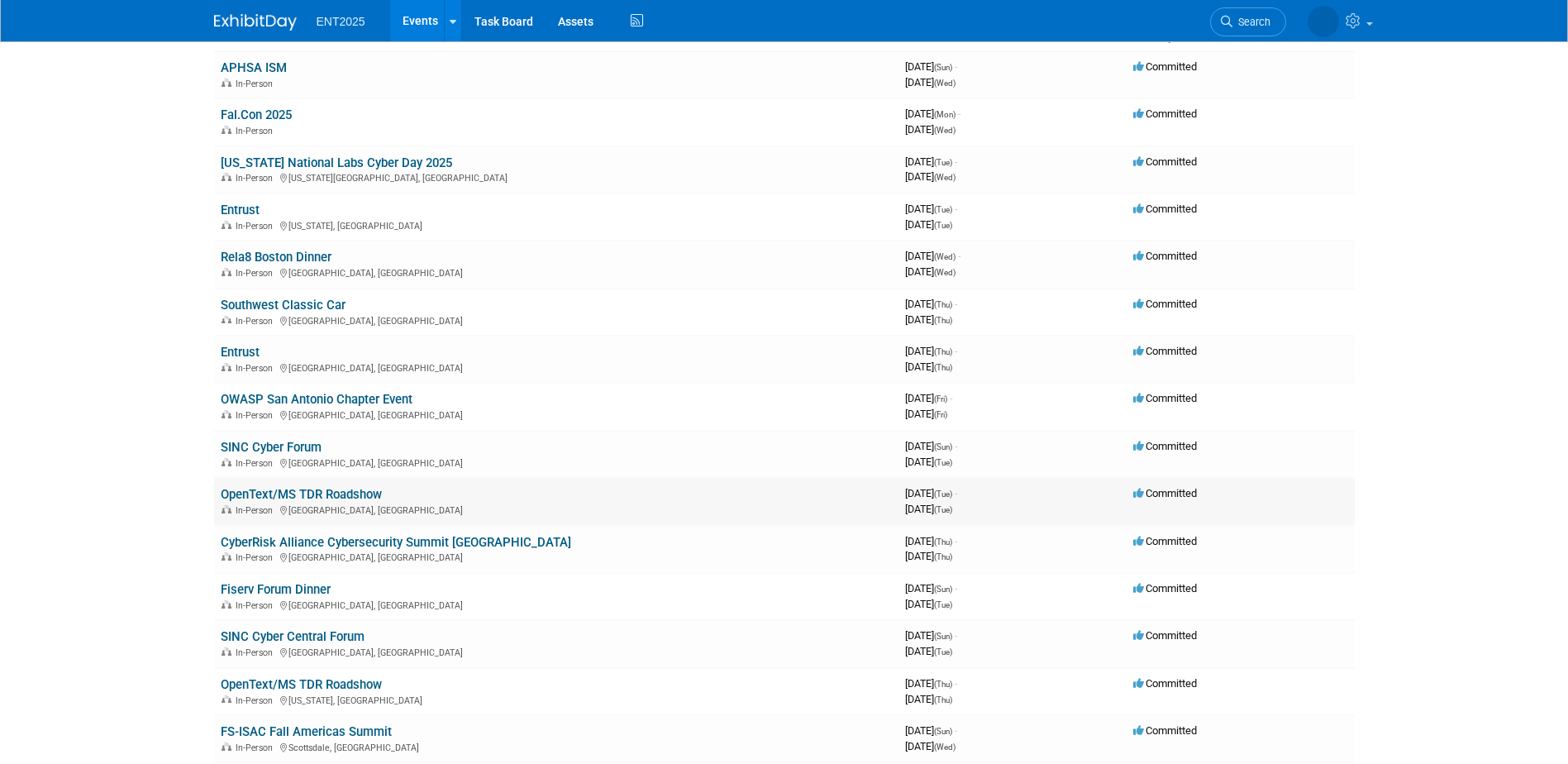
scroll to position [165, 0]
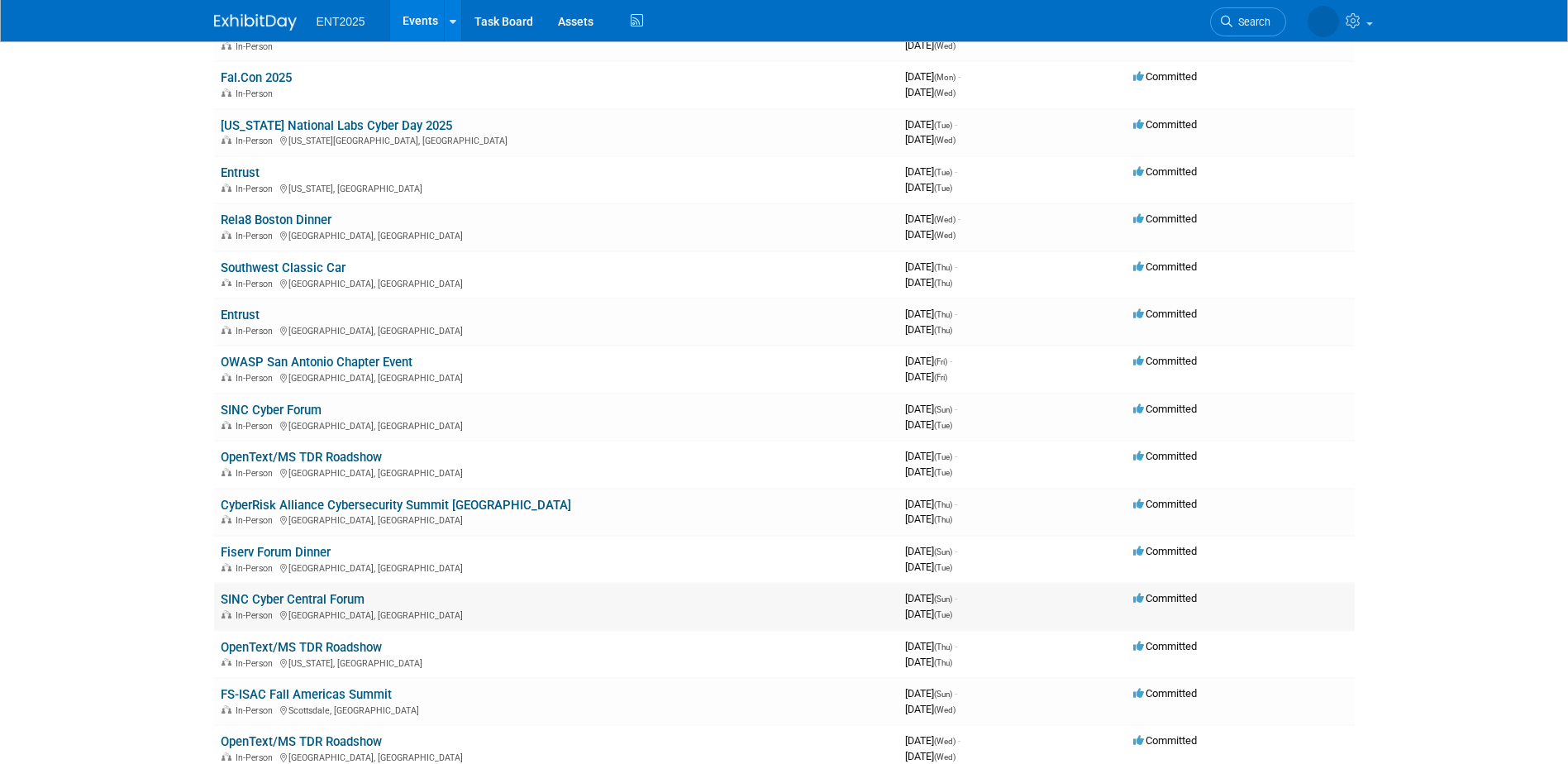
click at [312, 595] on link "SINC Cyber Central Forum" at bounding box center [293, 599] width 144 height 15
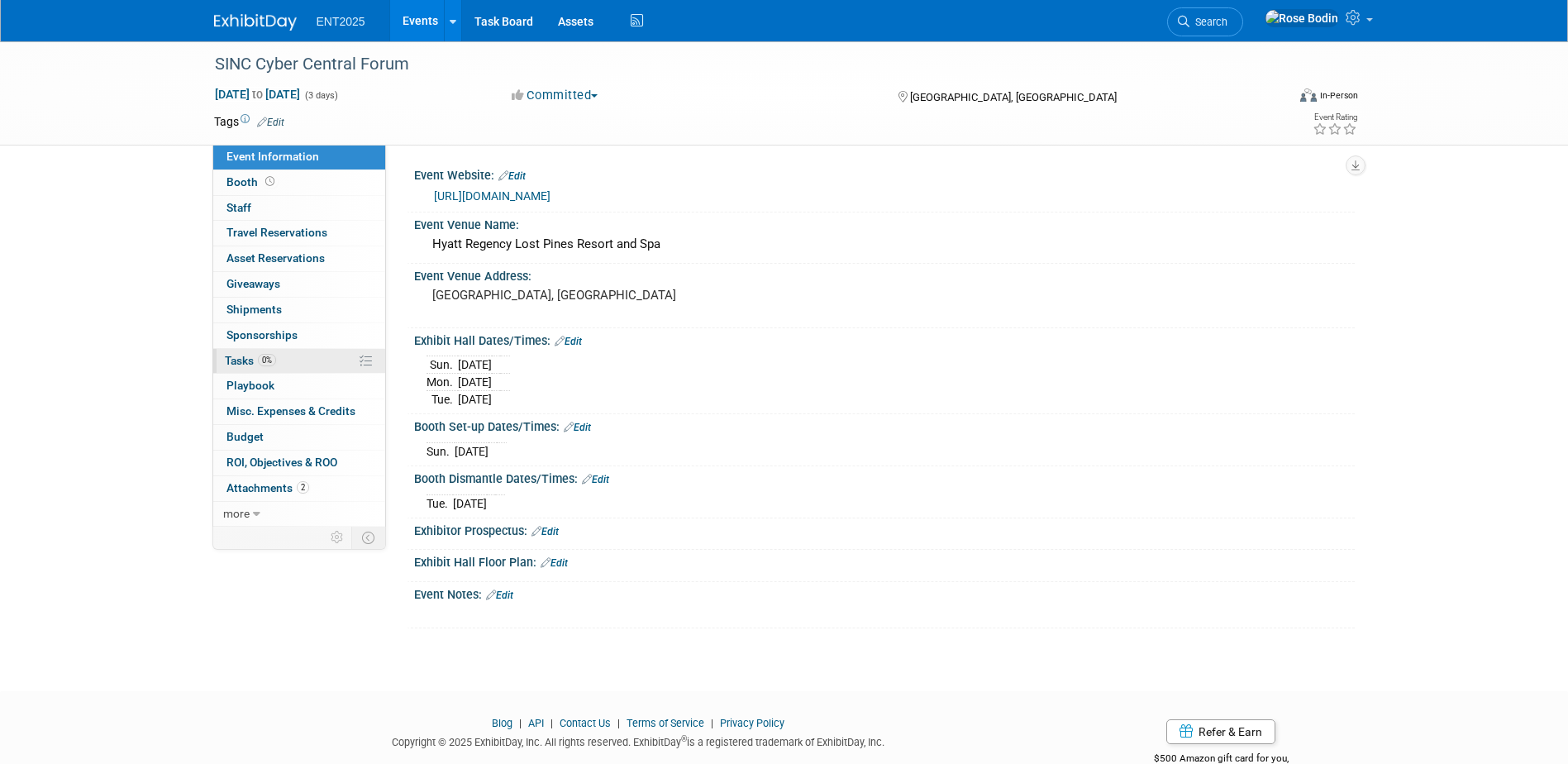
click at [315, 358] on link "0% Tasks 0%" at bounding box center [298, 361] width 172 height 25
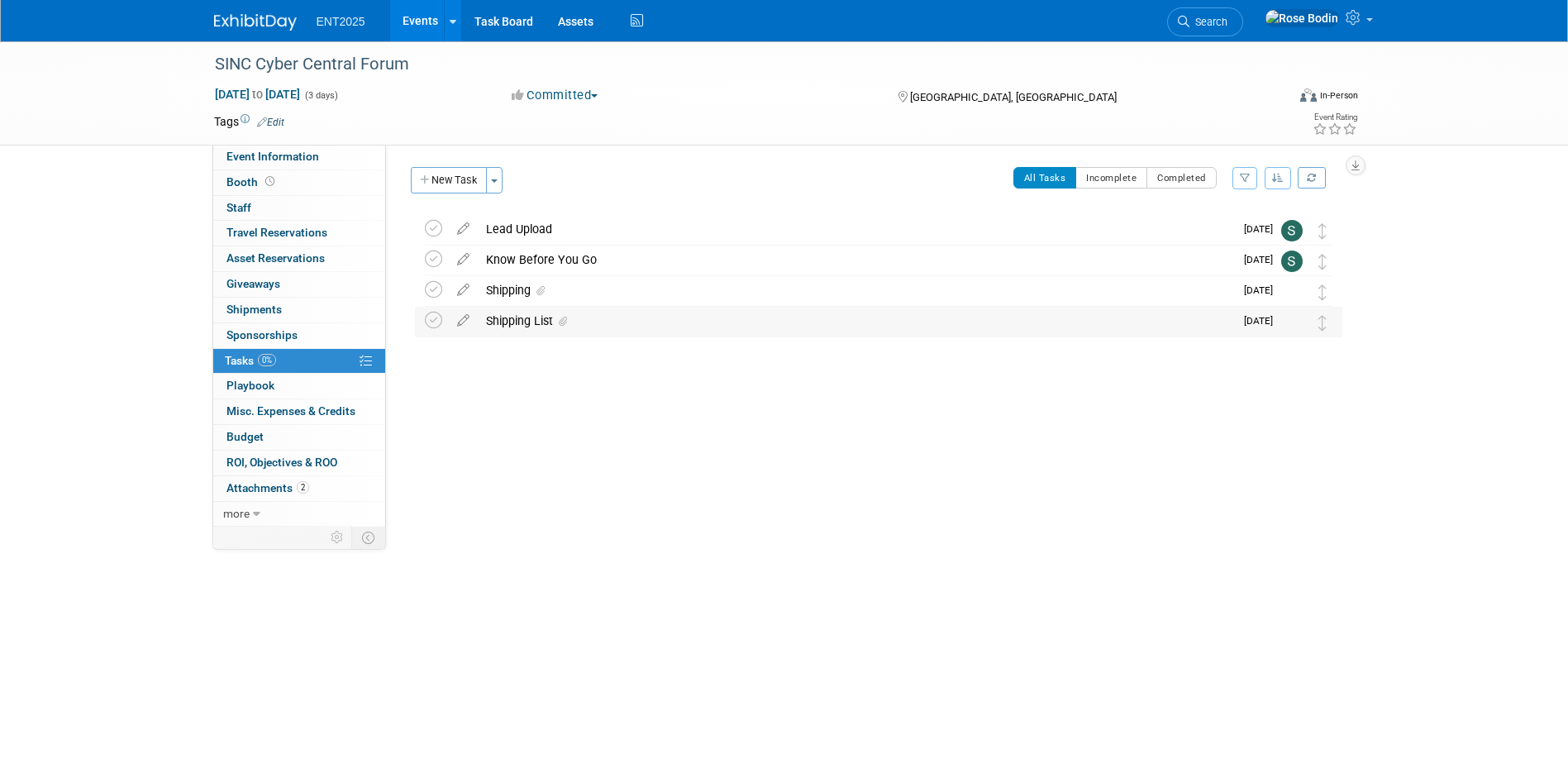
click at [690, 322] on div "Shipping List" at bounding box center [855, 320] width 756 height 28
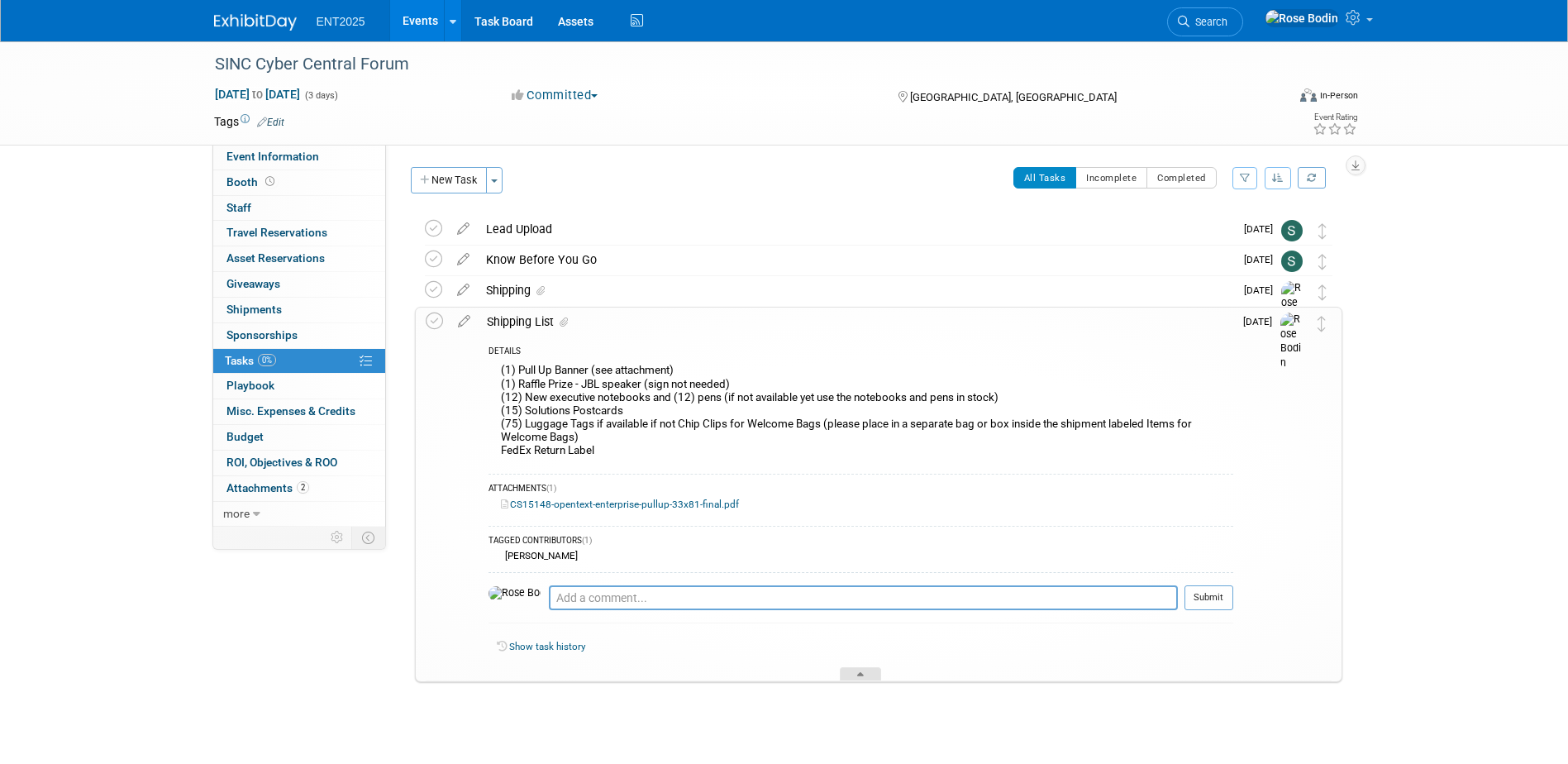
click at [857, 673] on icon at bounding box center [860, 677] width 6 height 10
